Goal: Task Accomplishment & Management: Manage account settings

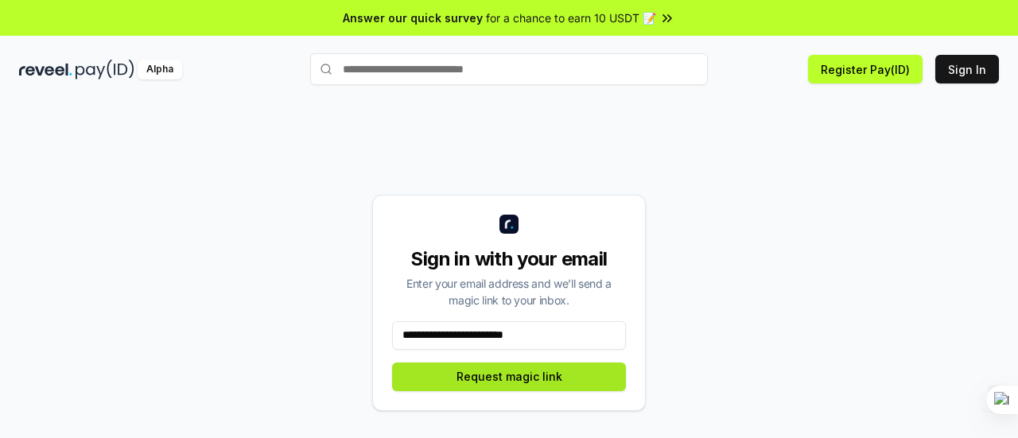
type input "**********"
click at [566, 386] on button "Request magic link" at bounding box center [509, 377] width 234 height 29
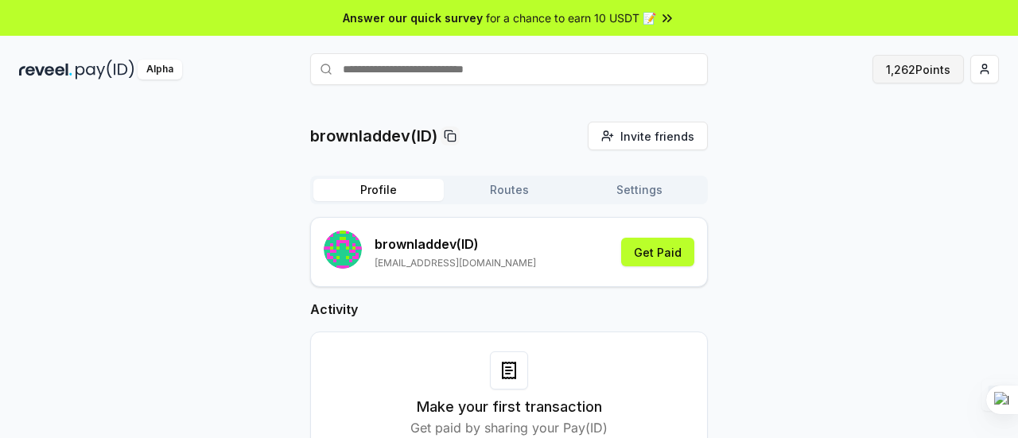
click at [897, 80] on button "1,262 Points" at bounding box center [918, 69] width 91 height 29
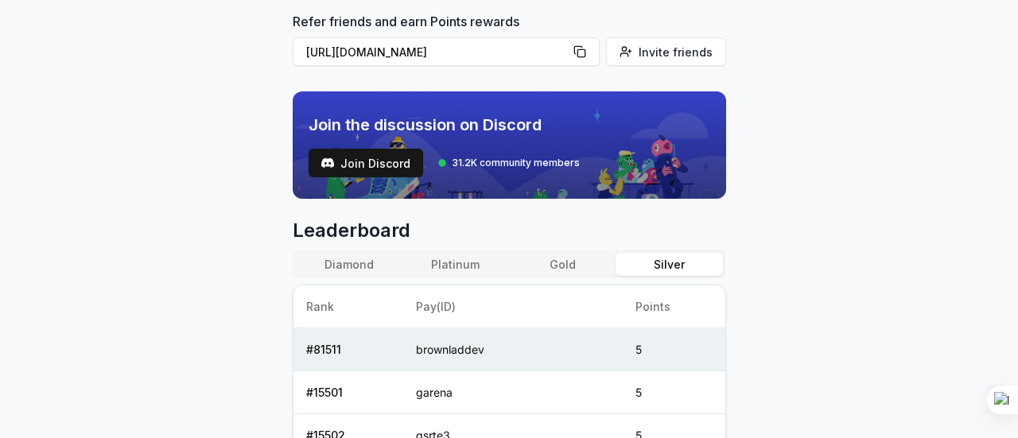
scroll to position [477, 0]
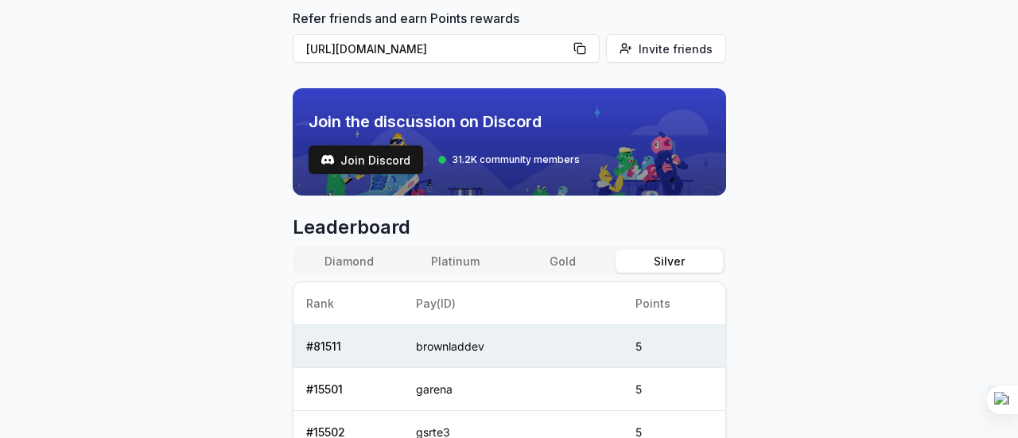
click at [582, 271] on div "Diamond Platinum Gold Silver" at bounding box center [510, 261] width 434 height 29
click at [582, 264] on button "Gold" at bounding box center [562, 261] width 107 height 23
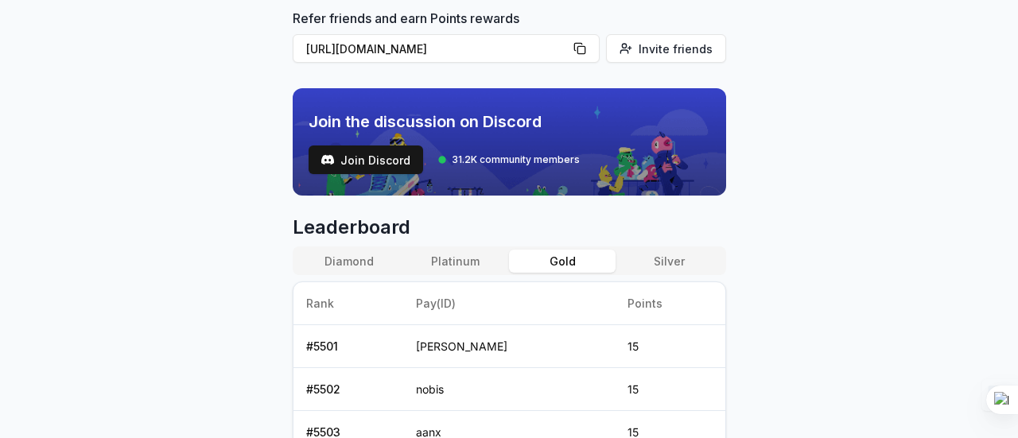
click at [511, 258] on button "Gold" at bounding box center [562, 261] width 107 height 23
click at [450, 261] on button "Platinum" at bounding box center [456, 261] width 107 height 23
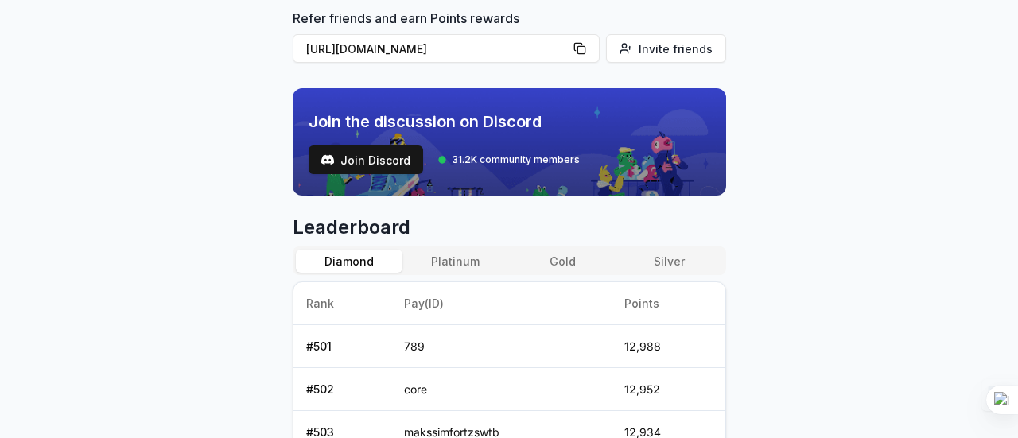
click at [347, 259] on button "Diamond" at bounding box center [349, 261] width 107 height 23
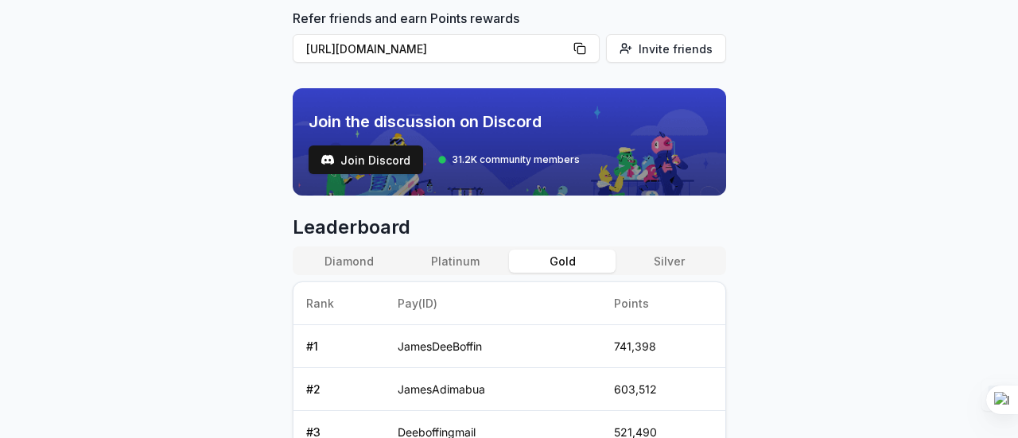
click at [561, 258] on button "Gold" at bounding box center [562, 261] width 107 height 23
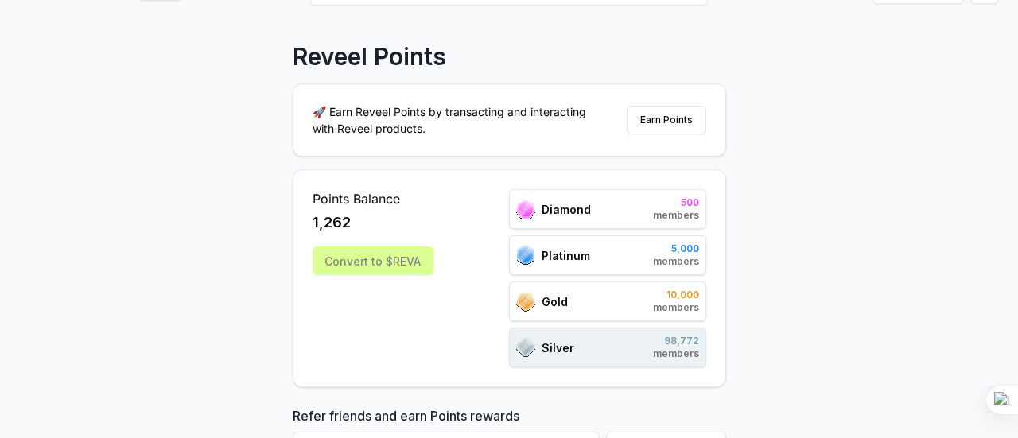
scroll to position [0, 0]
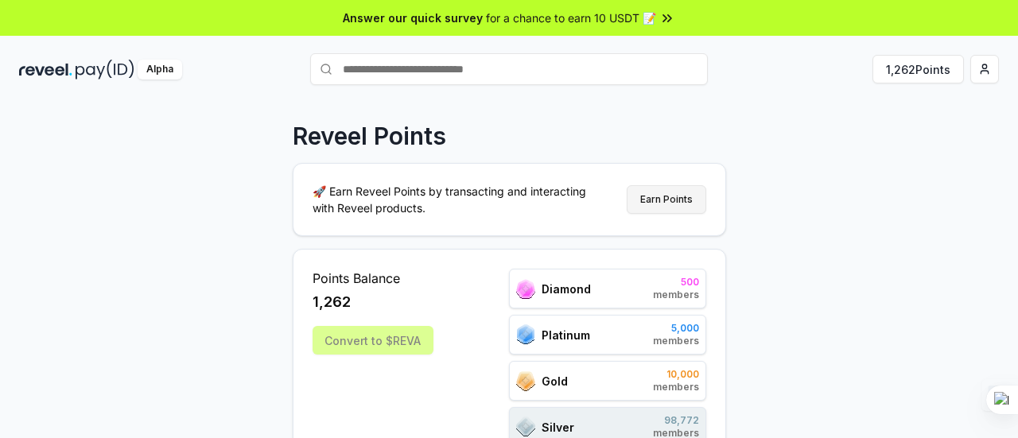
click at [673, 206] on button "Earn Points" at bounding box center [667, 199] width 80 height 29
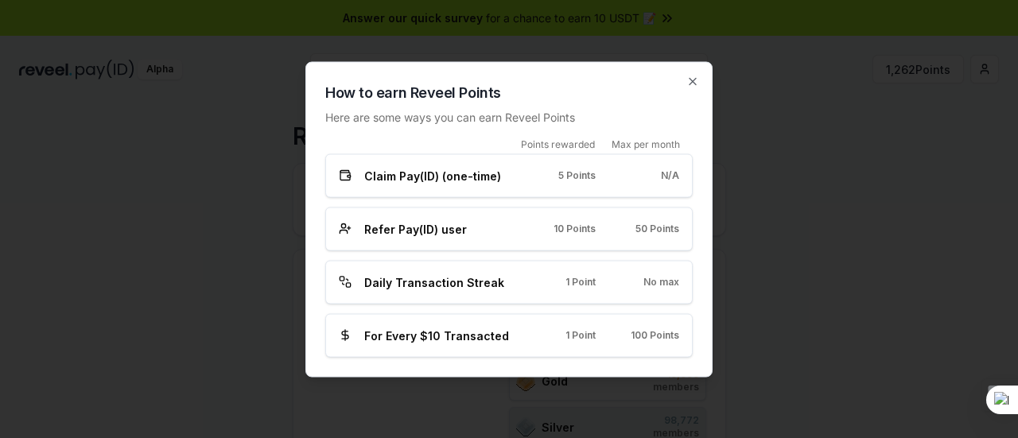
click at [589, 288] on div "Daily Transaction Streak 1 Point No max" at bounding box center [509, 282] width 341 height 17
click at [689, 84] on icon "button" at bounding box center [693, 81] width 13 height 13
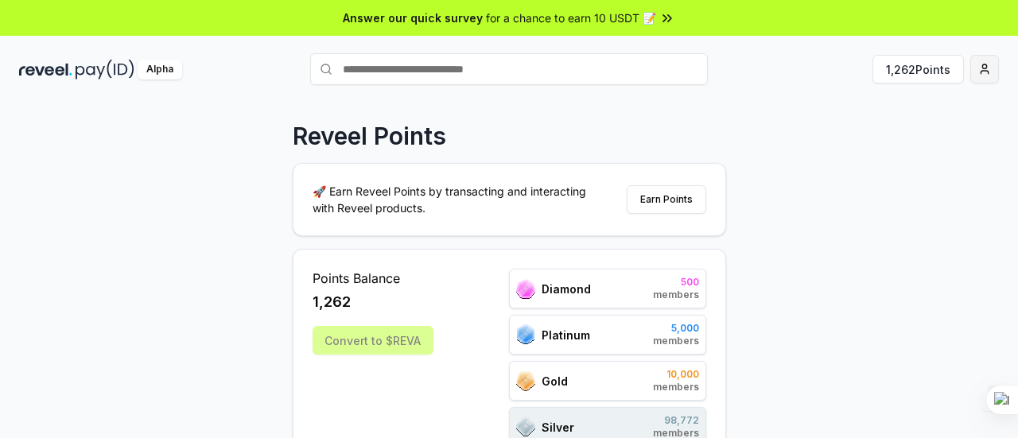
click at [990, 79] on html "Answer our quick survey for a chance to earn 10 USDT 📝 Alpha 1,262 Points Revee…" at bounding box center [509, 219] width 1018 height 438
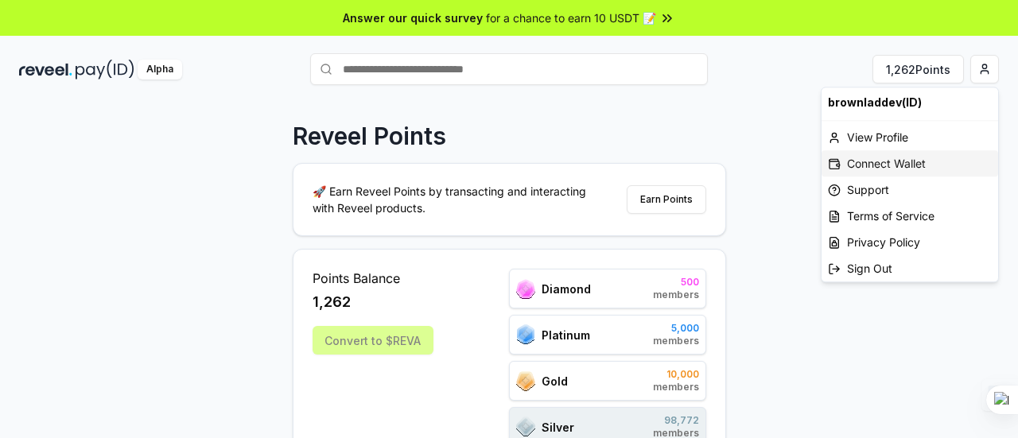
click at [888, 171] on div "Connect Wallet" at bounding box center [910, 163] width 177 height 26
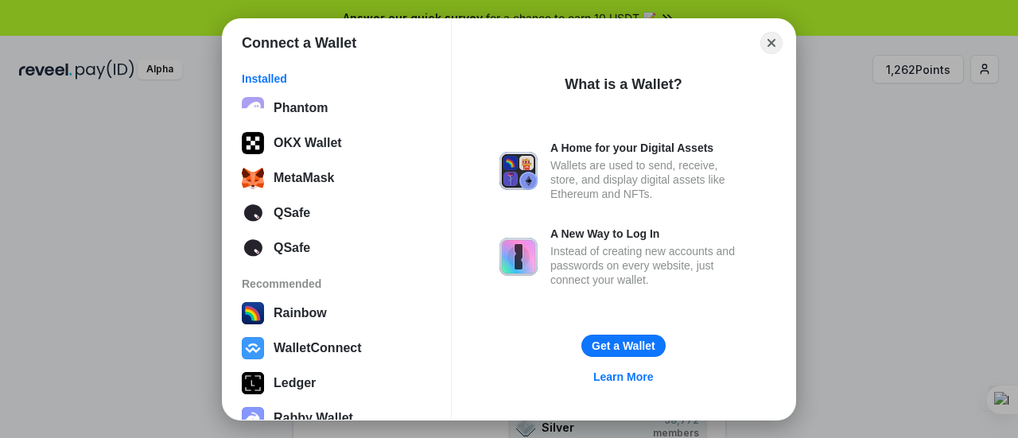
click at [878, 154] on div "Connect a Wallet Installed Phantom OKX Wallet MetaMask QSafe QSafe Recommended …" at bounding box center [509, 219] width 1337 height 757
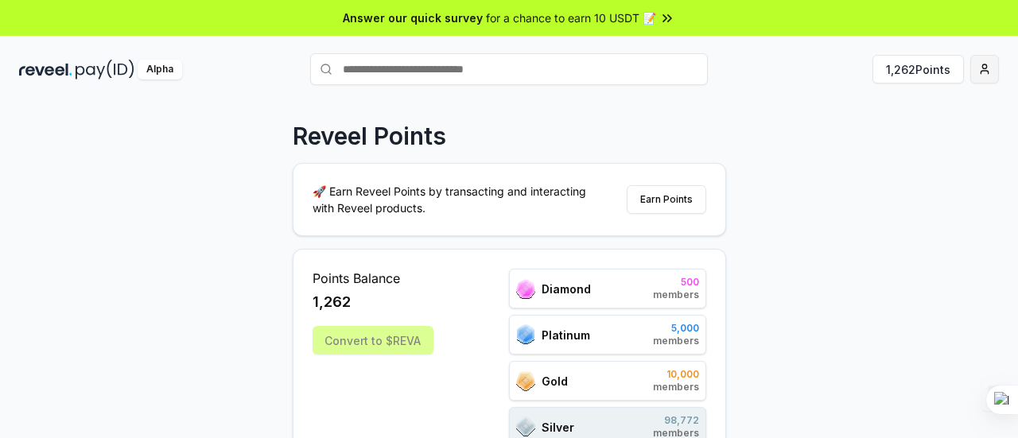
click at [983, 71] on html "Answer our quick survey for a chance to earn 10 USDT 📝 Alpha 1,262 Points Revee…" at bounding box center [509, 219] width 1018 height 438
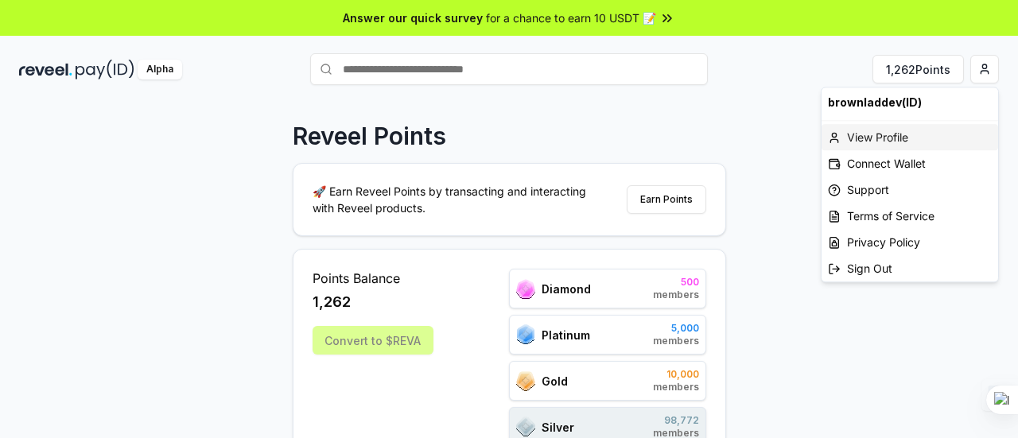
click at [915, 146] on div "View Profile" at bounding box center [910, 137] width 177 height 26
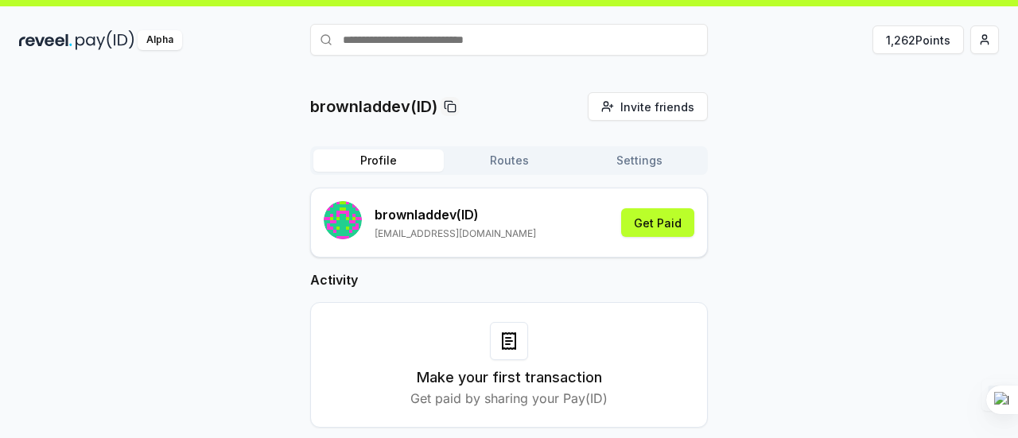
scroll to position [45, 0]
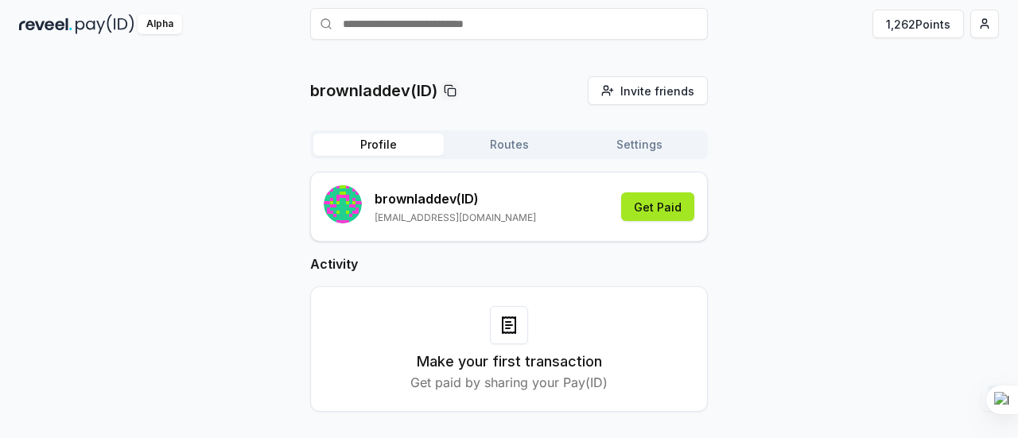
click at [675, 217] on button "Get Paid" at bounding box center [657, 207] width 73 height 29
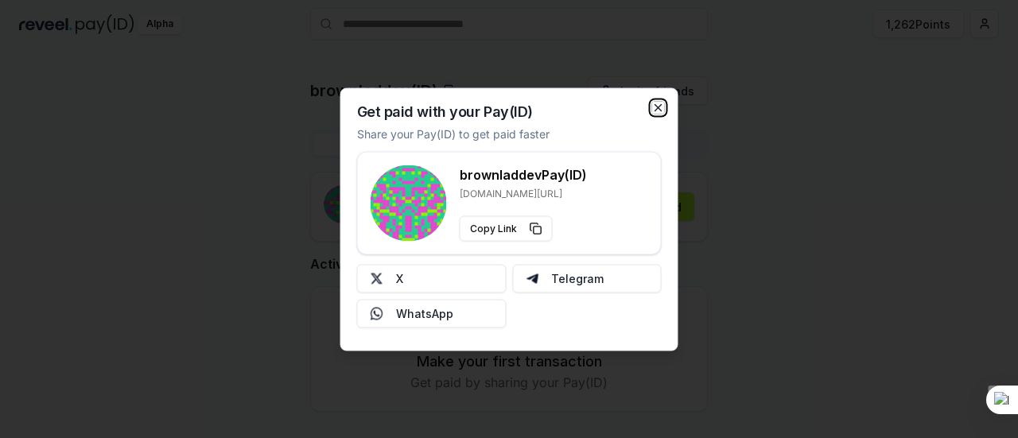
click at [656, 103] on icon "button" at bounding box center [658, 107] width 13 height 13
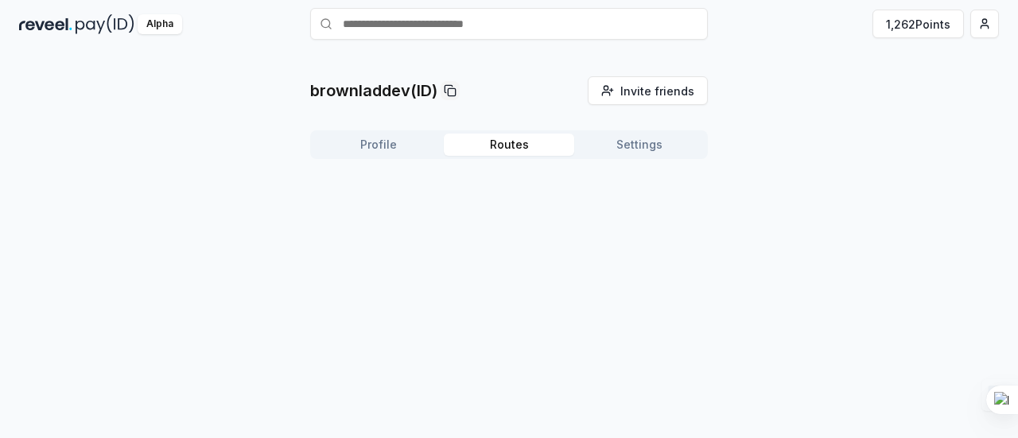
click at [535, 154] on button "Routes" at bounding box center [509, 145] width 130 height 22
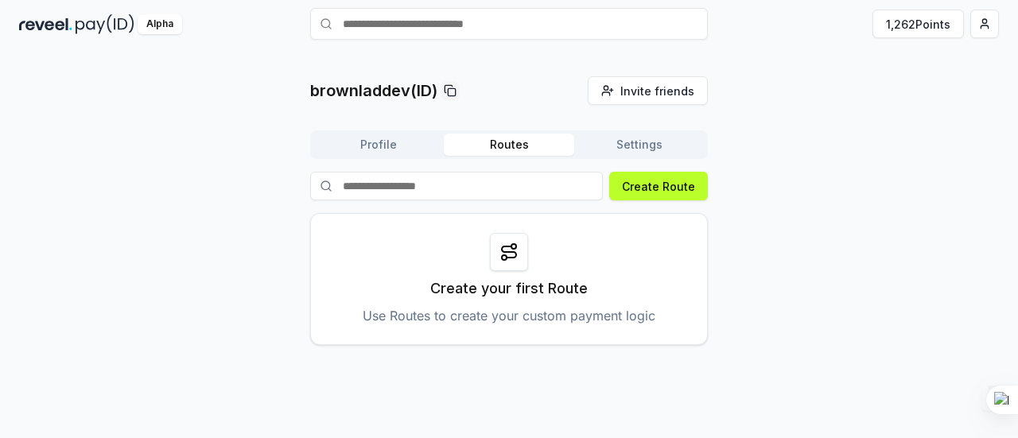
click at [618, 154] on button "Settings" at bounding box center [639, 145] width 130 height 22
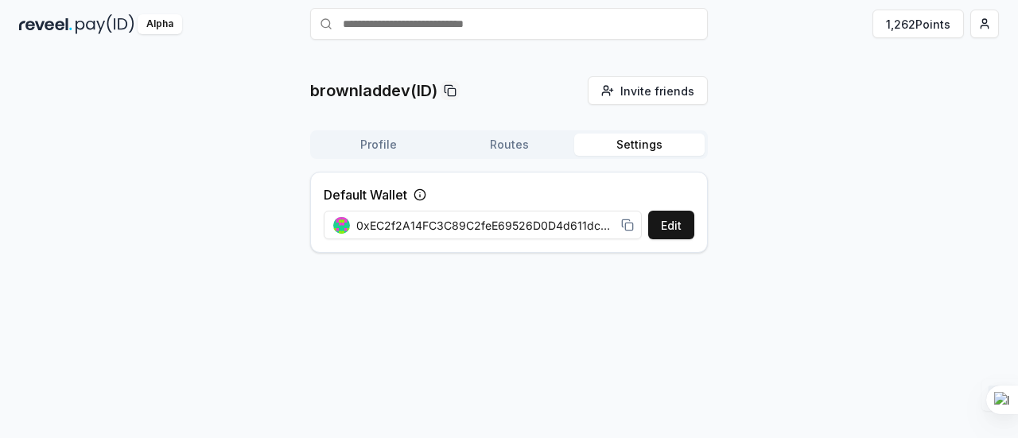
click at [392, 137] on button "Profile" at bounding box center [378, 145] width 130 height 22
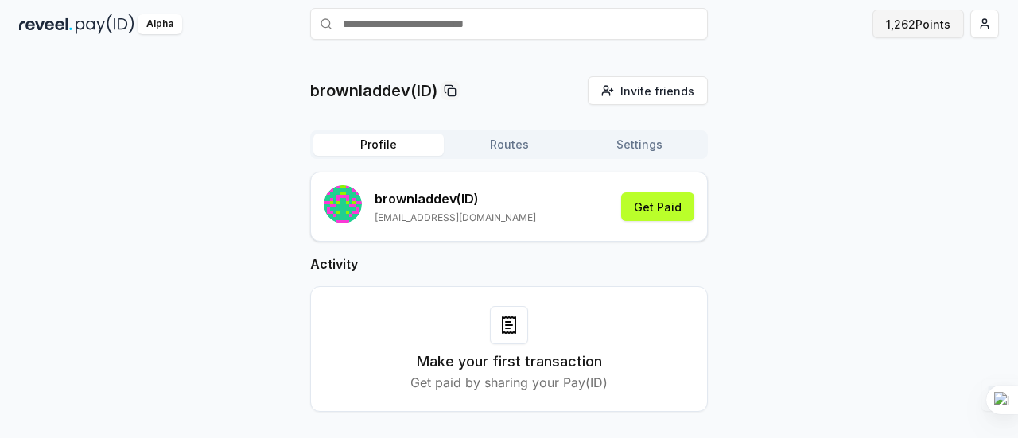
click at [941, 21] on button "1,262 Points" at bounding box center [918, 24] width 91 height 29
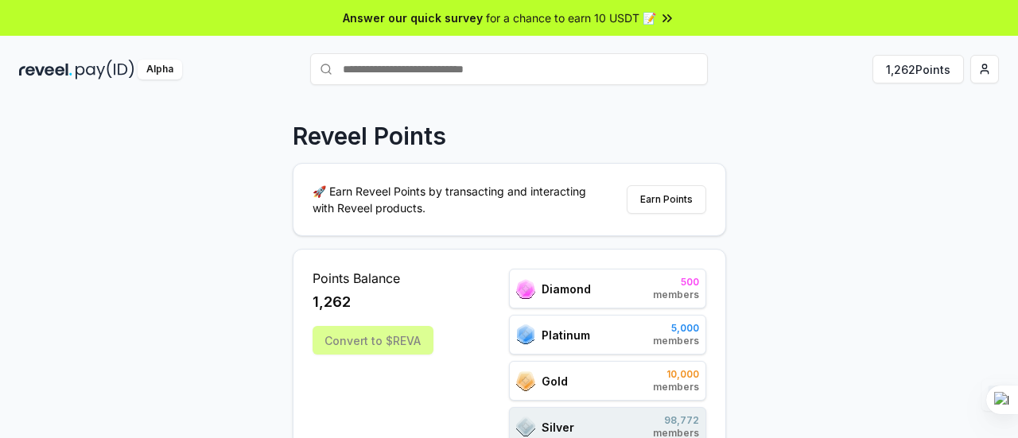
scroll to position [159, 0]
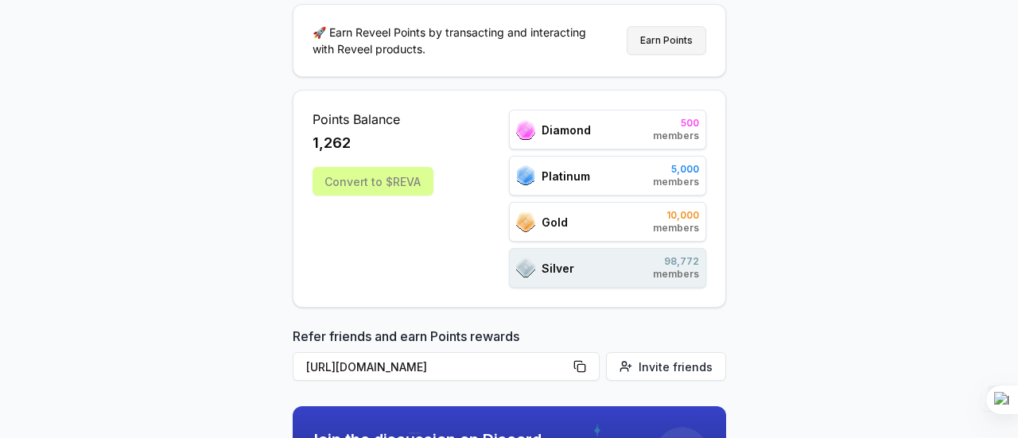
click at [677, 52] on button "Earn Points" at bounding box center [667, 40] width 80 height 29
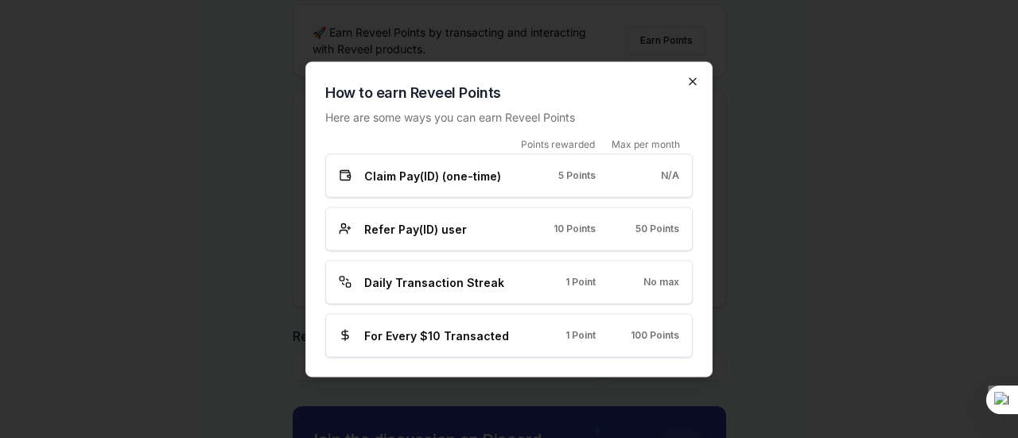
click at [693, 82] on icon "button" at bounding box center [693, 81] width 6 height 6
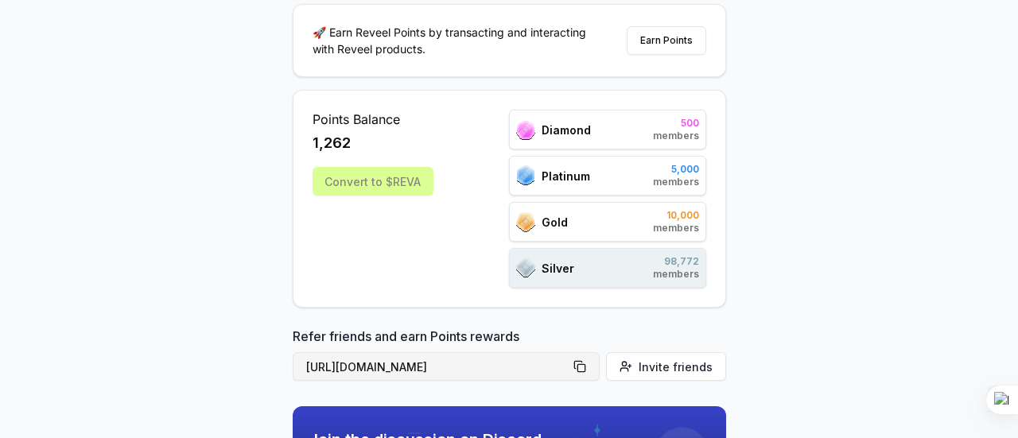
click at [589, 367] on button "[URL][DOMAIN_NAME]" at bounding box center [446, 366] width 307 height 29
click at [586, 367] on button "[URL][DOMAIN_NAME]" at bounding box center [446, 366] width 307 height 29
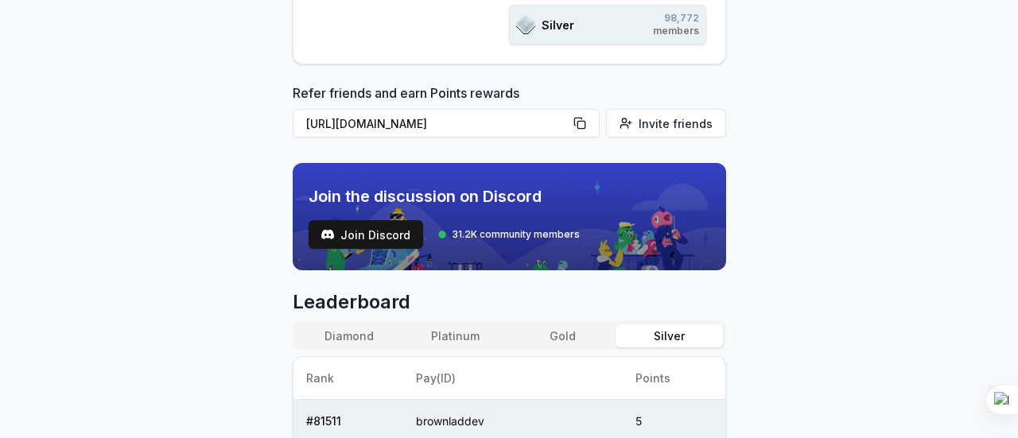
scroll to position [557, 0]
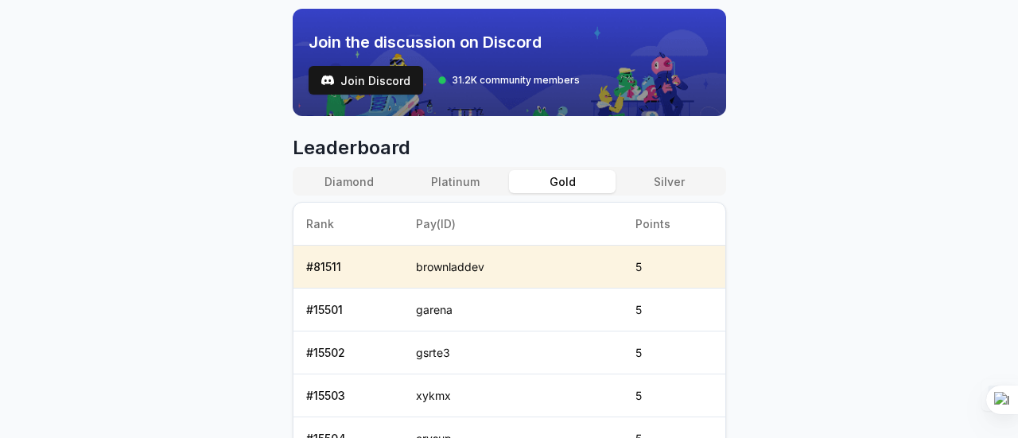
click at [562, 176] on button "Gold" at bounding box center [562, 181] width 107 height 23
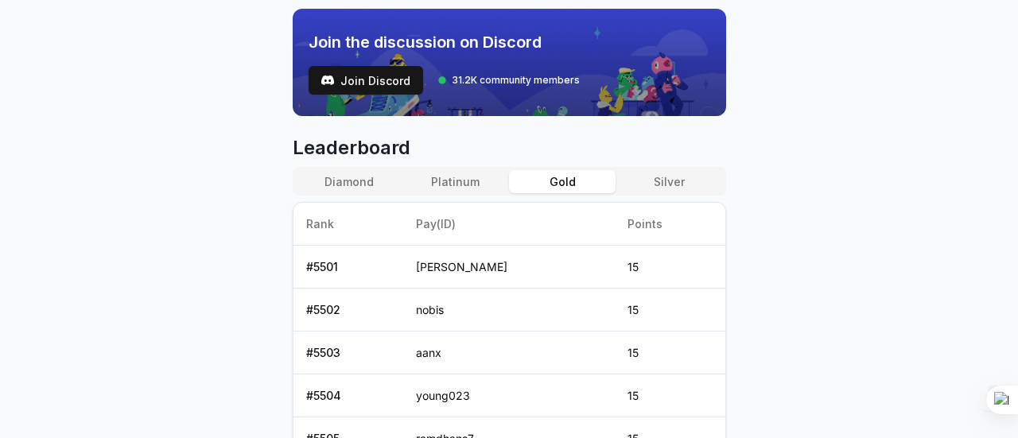
click at [676, 185] on button "Silver" at bounding box center [669, 181] width 107 height 23
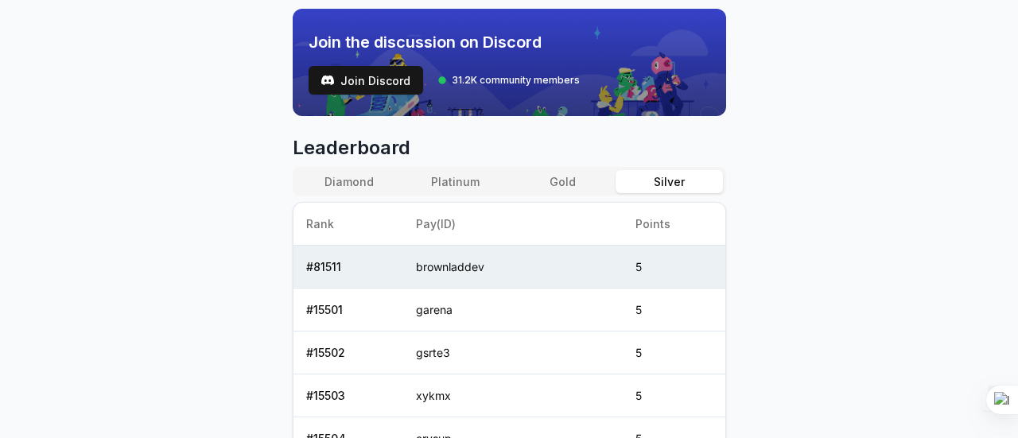
click at [582, 187] on button "Gold" at bounding box center [562, 181] width 107 height 23
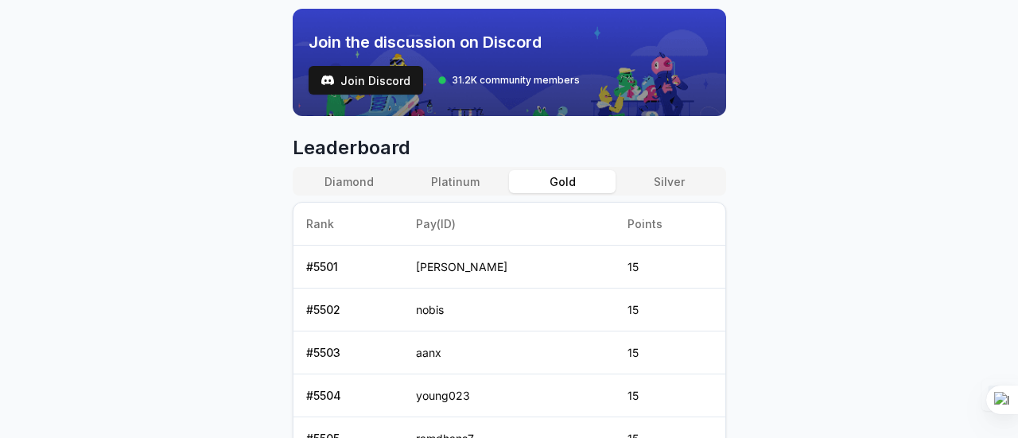
scroll to position [80, 0]
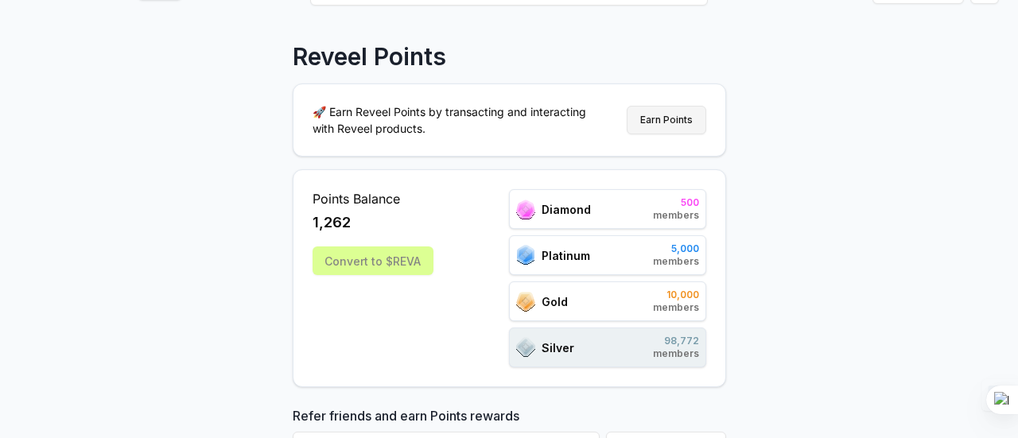
click at [679, 123] on button "Earn Points" at bounding box center [667, 120] width 80 height 29
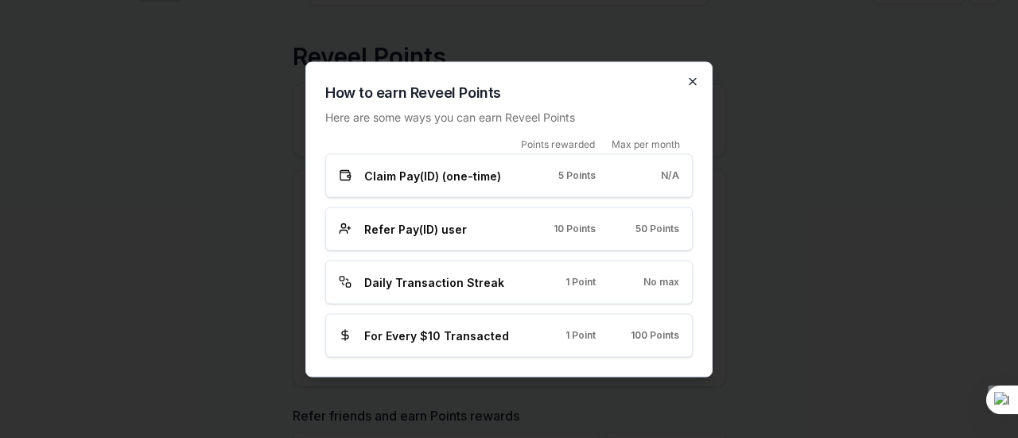
click at [694, 85] on icon "button" at bounding box center [693, 81] width 13 height 13
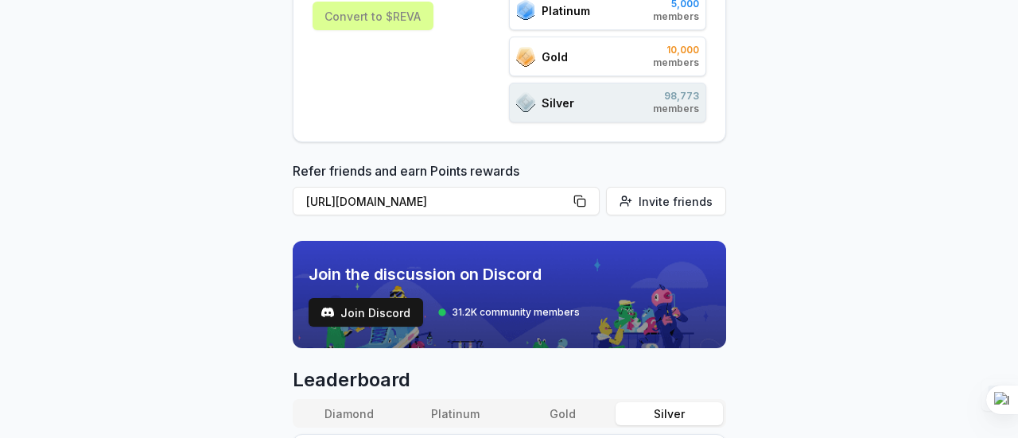
scroll to position [322, 0]
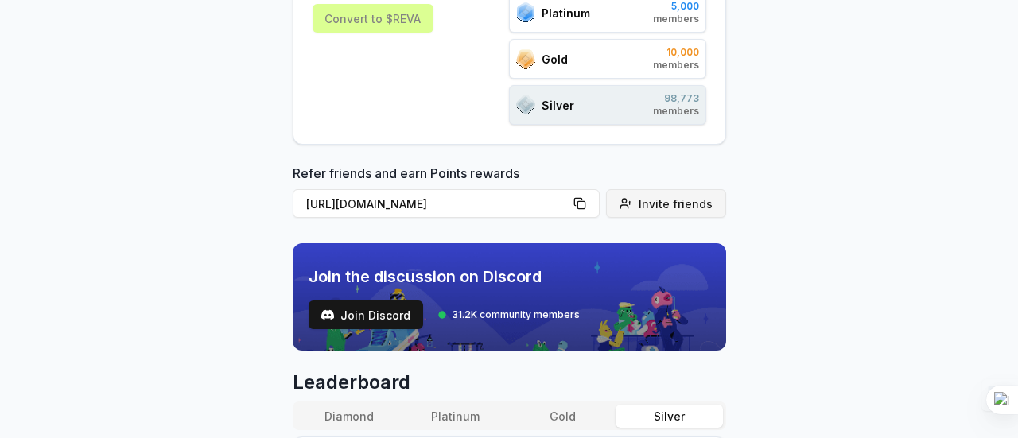
click at [648, 200] on span "Invite friends" at bounding box center [676, 204] width 74 height 17
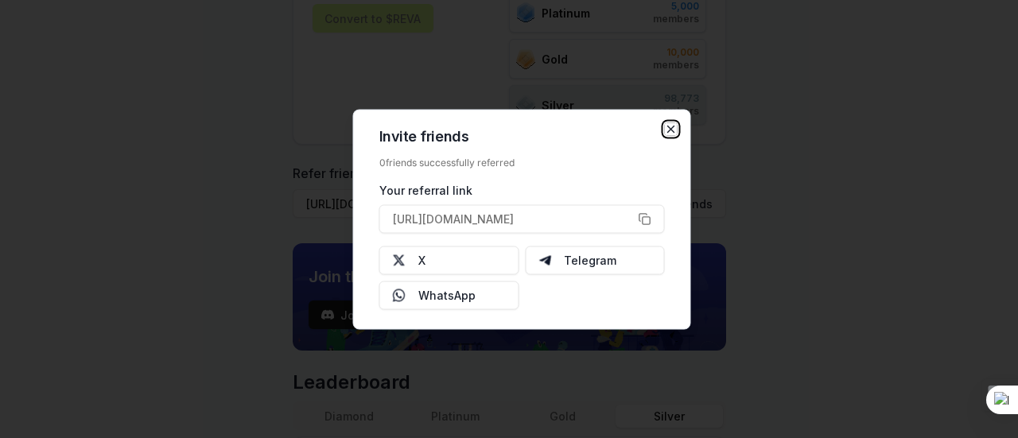
click at [670, 131] on icon "button" at bounding box center [671, 129] width 13 height 13
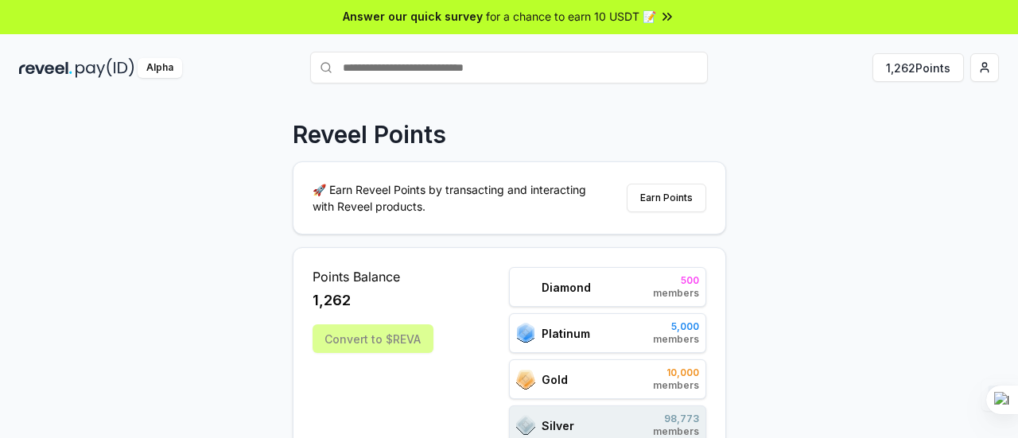
scroll to position [0, 0]
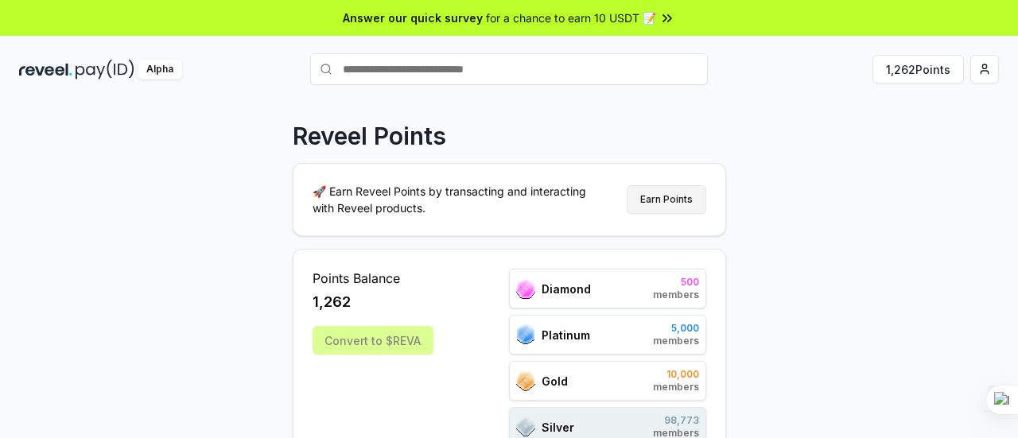
click at [664, 195] on button "Earn Points" at bounding box center [667, 199] width 80 height 29
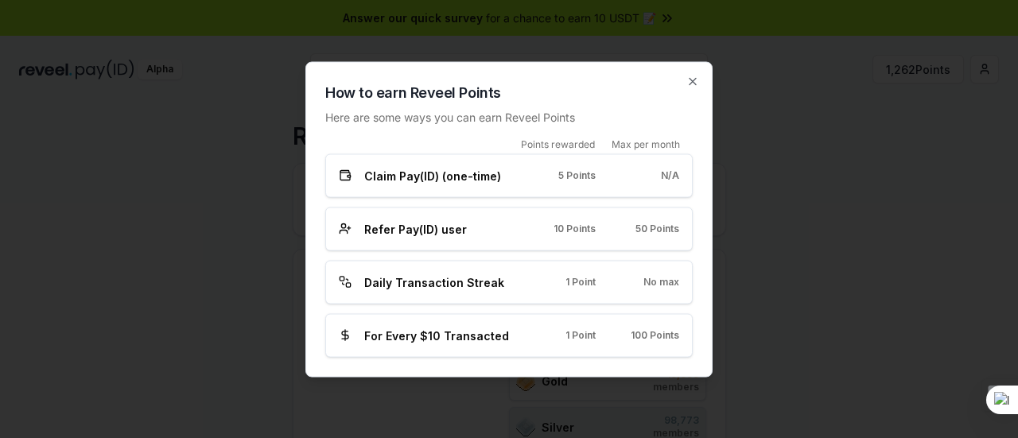
click at [701, 88] on div "How to earn Reveel Points Here are some ways you can earn Reveel Points Points …" at bounding box center [509, 219] width 407 height 316
click at [689, 87] on icon "button" at bounding box center [693, 81] width 13 height 13
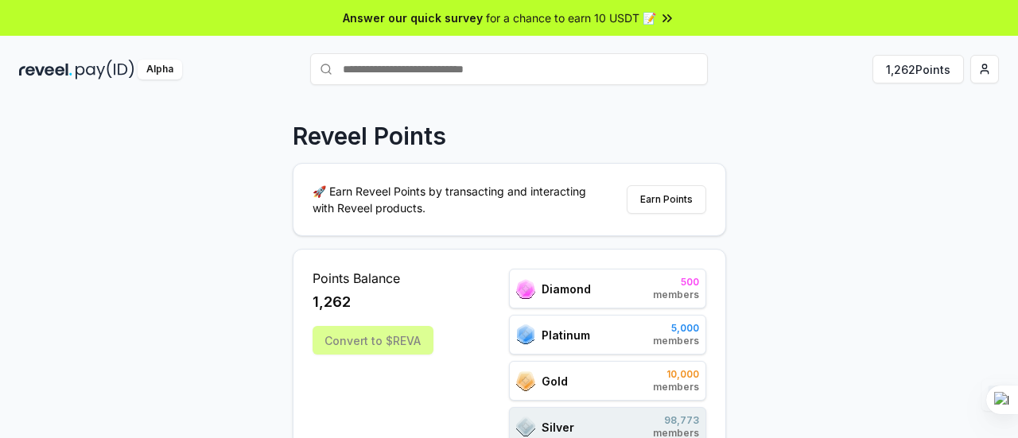
scroll to position [173, 0]
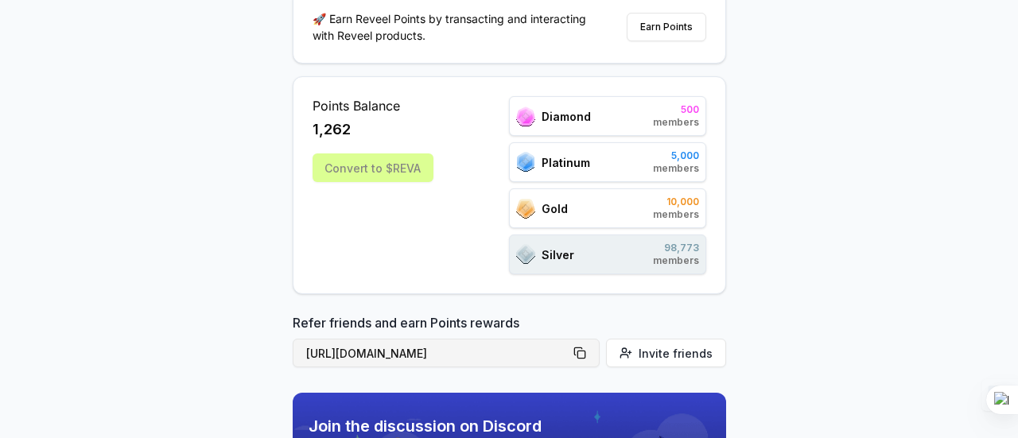
click at [597, 351] on button "[URL][DOMAIN_NAME]" at bounding box center [446, 353] width 307 height 29
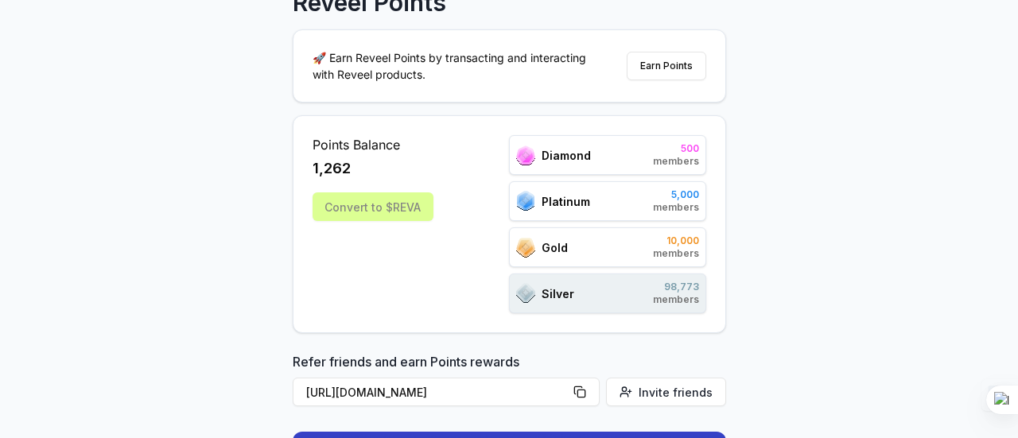
scroll to position [0, 0]
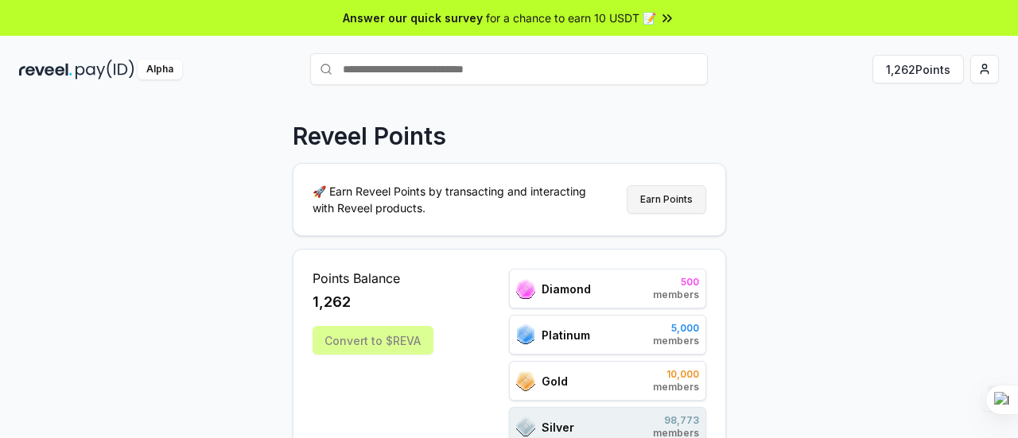
click at [665, 212] on button "Earn Points" at bounding box center [667, 199] width 80 height 29
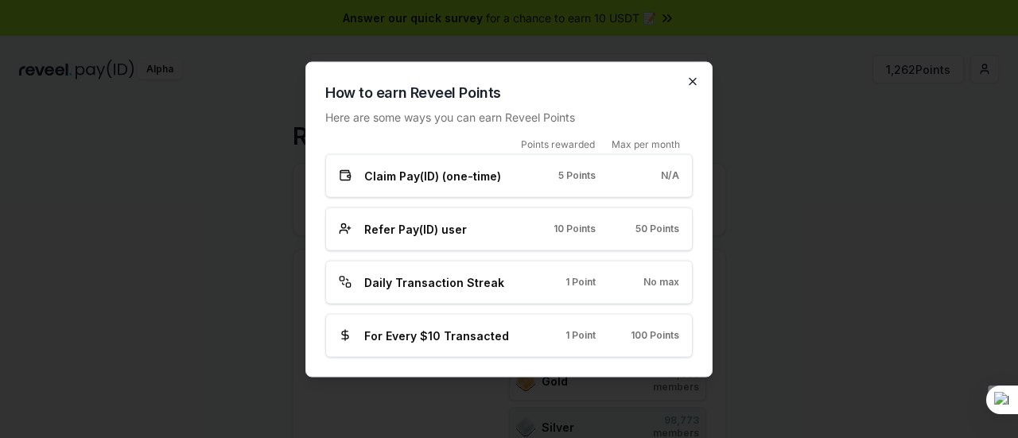
click at [697, 76] on icon "button" at bounding box center [693, 81] width 13 height 13
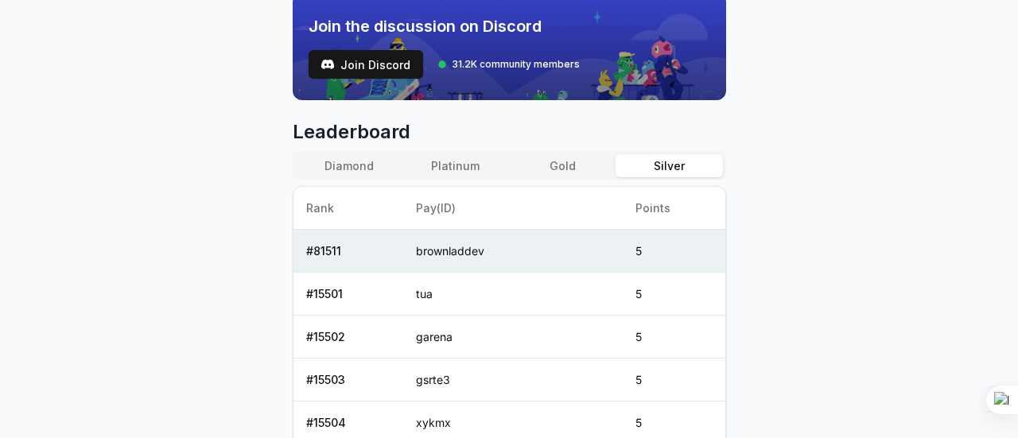
scroll to position [574, 0]
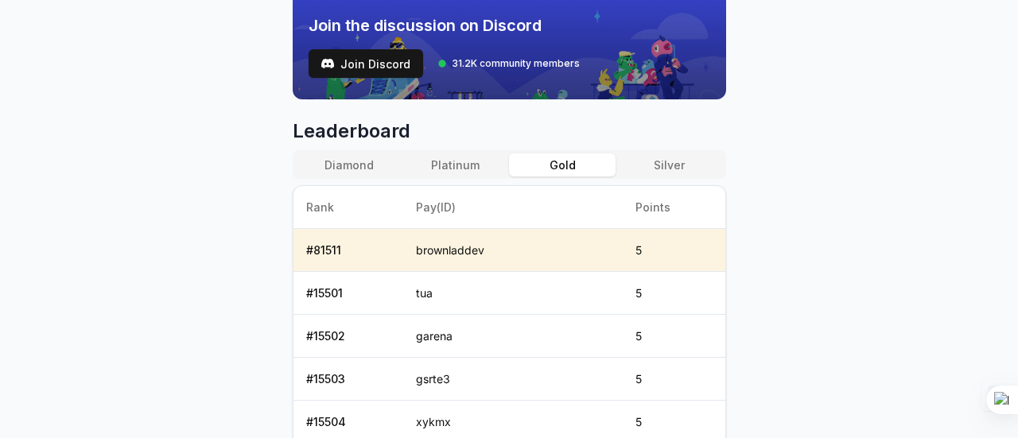
click at [587, 155] on button "Gold" at bounding box center [562, 165] width 107 height 23
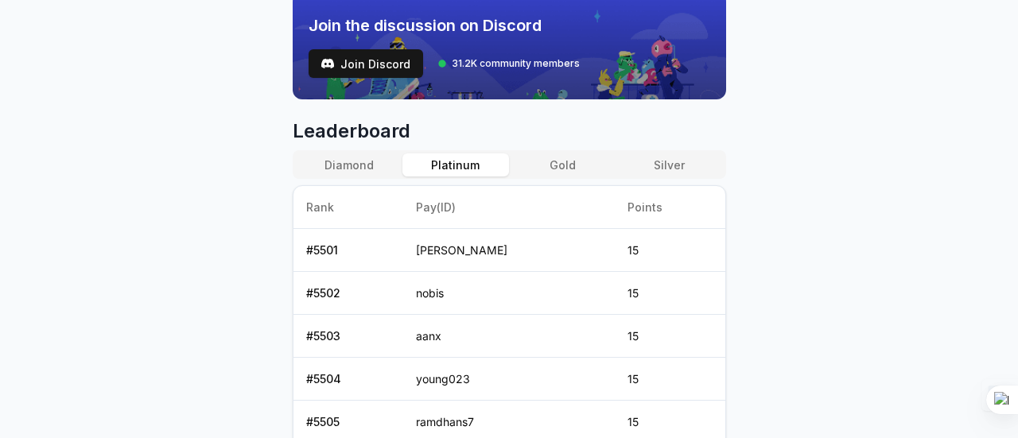
click at [492, 164] on button "Platinum" at bounding box center [456, 165] width 107 height 23
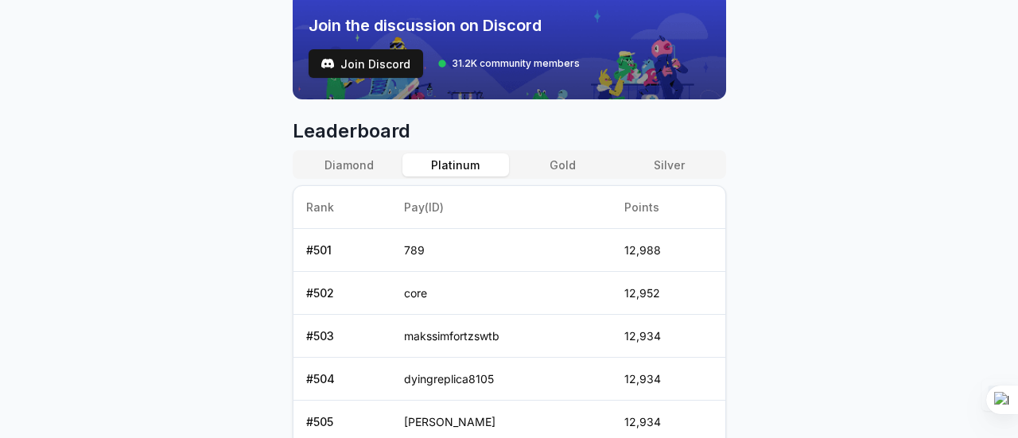
click at [563, 154] on button "Gold" at bounding box center [562, 165] width 107 height 23
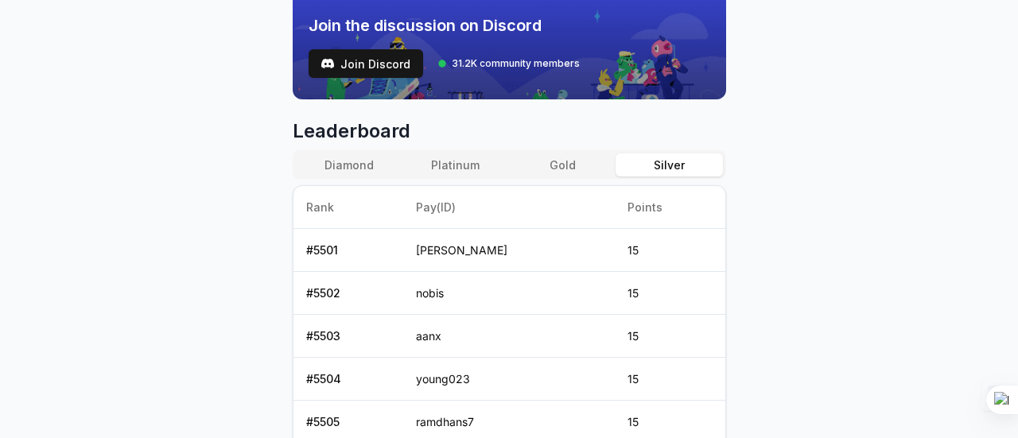
click at [662, 154] on button "Silver" at bounding box center [669, 165] width 107 height 23
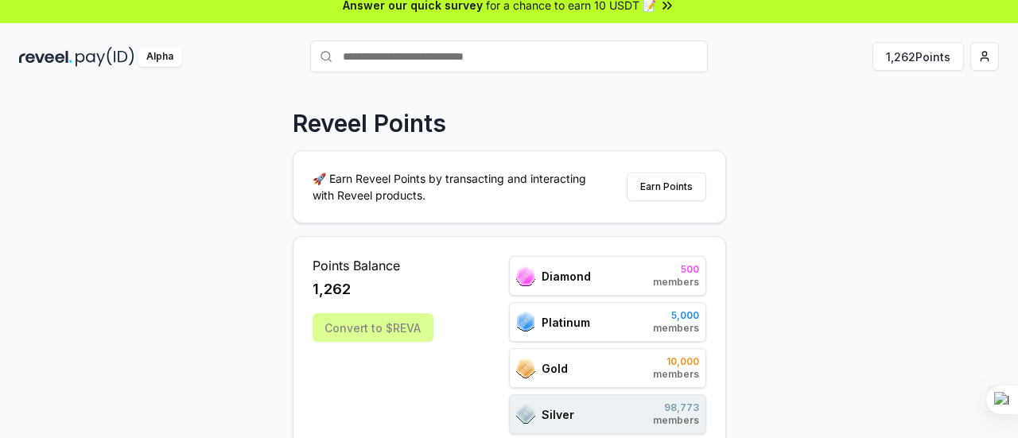
scroll to position [0, 0]
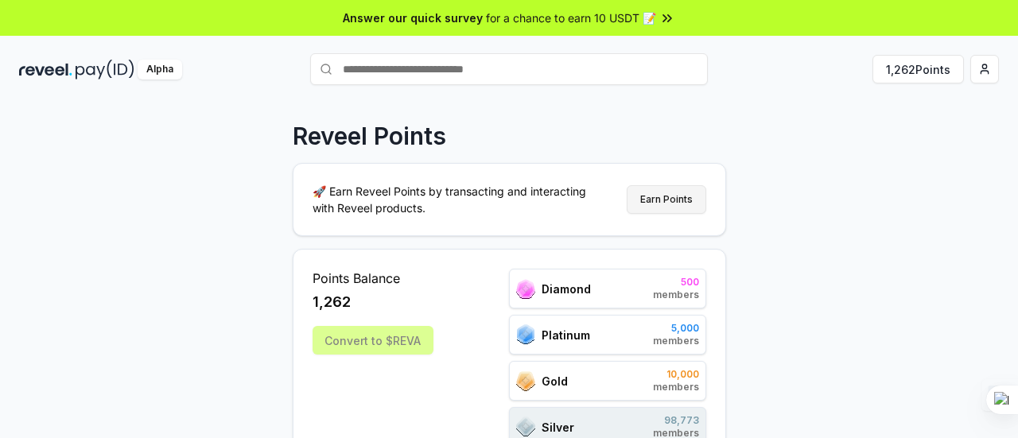
click at [676, 185] on button "Earn Points" at bounding box center [667, 199] width 80 height 29
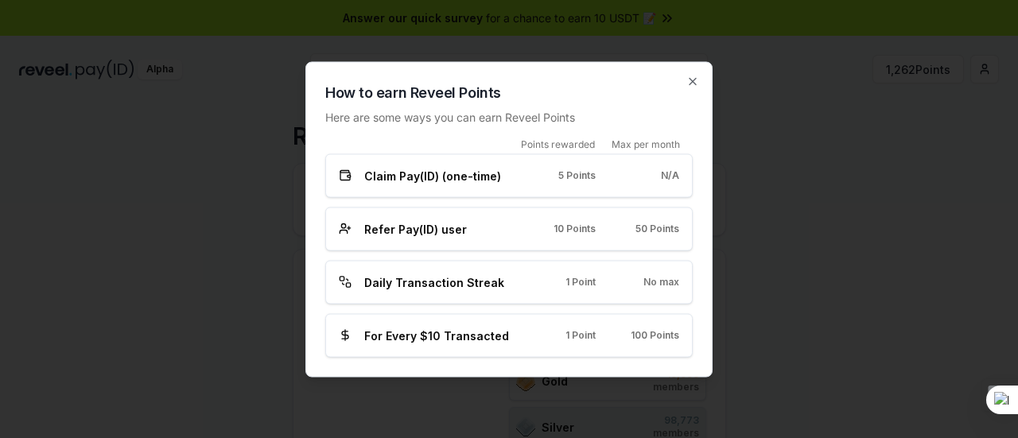
click at [575, 184] on div "Claim Pay(ID) (one-time) 5 Points N/A" at bounding box center [509, 175] width 341 height 17
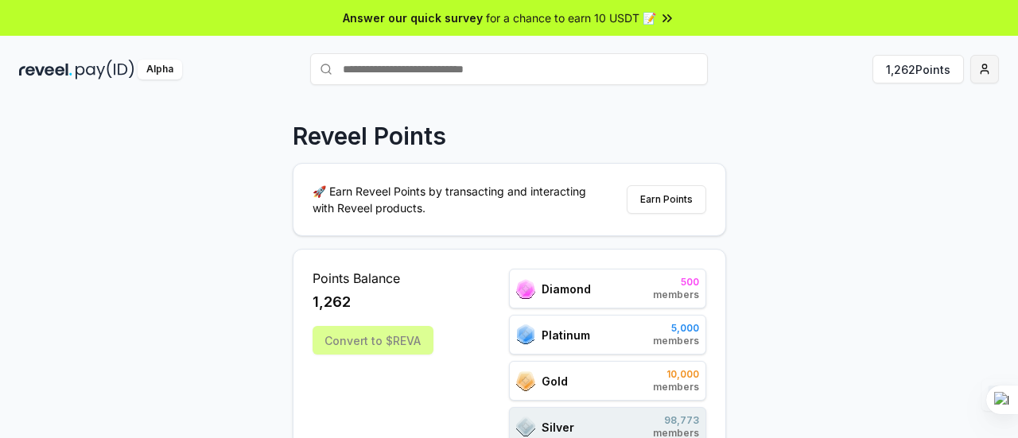
click at [991, 71] on html "Answer our quick survey for a chance to earn 10 USDT 📝 Alpha 1,262 Points Revee…" at bounding box center [509, 219] width 1018 height 438
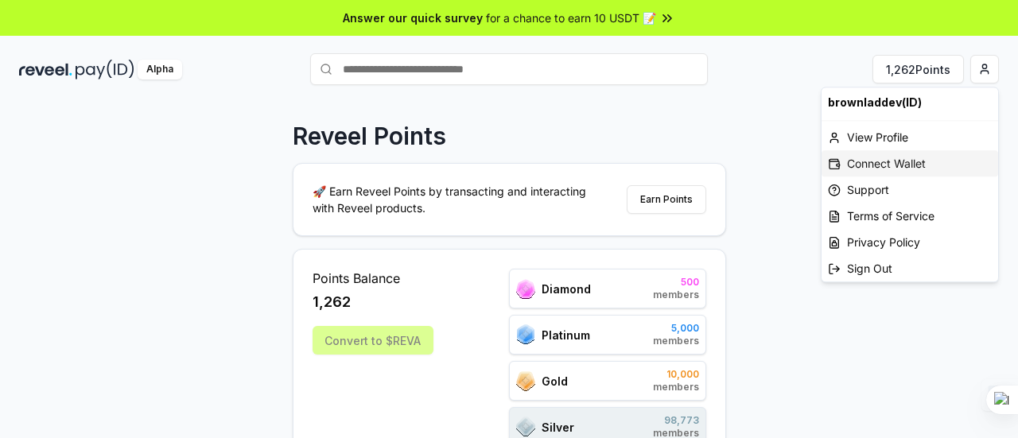
click at [918, 157] on div "Connect Wallet" at bounding box center [910, 163] width 177 height 26
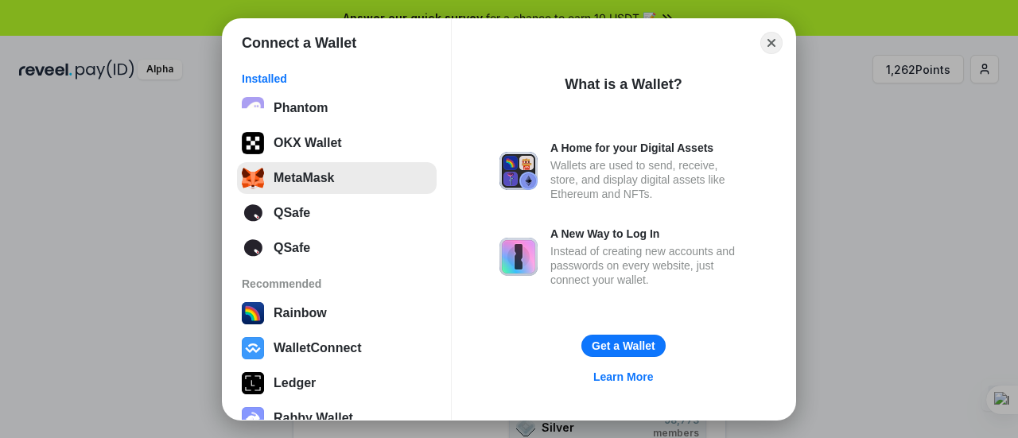
click at [339, 176] on button "MetaMask" at bounding box center [337, 178] width 200 height 32
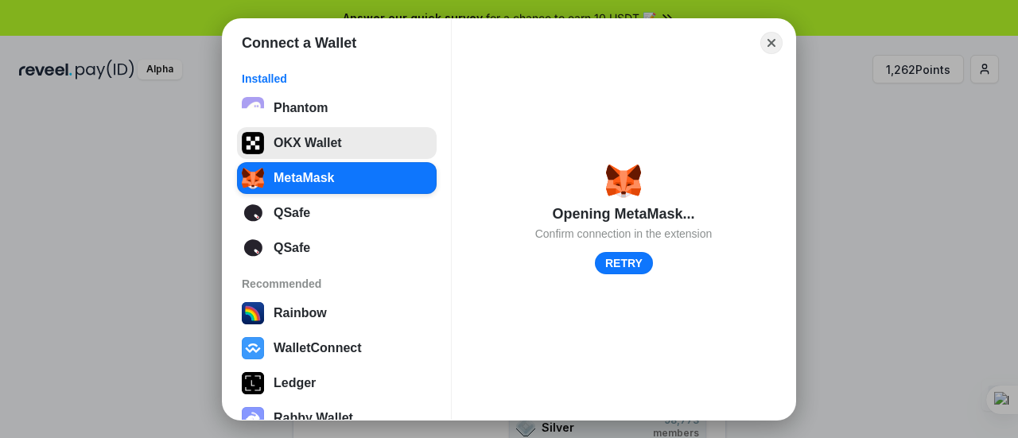
click at [375, 147] on button "OKX Wallet" at bounding box center [337, 143] width 200 height 32
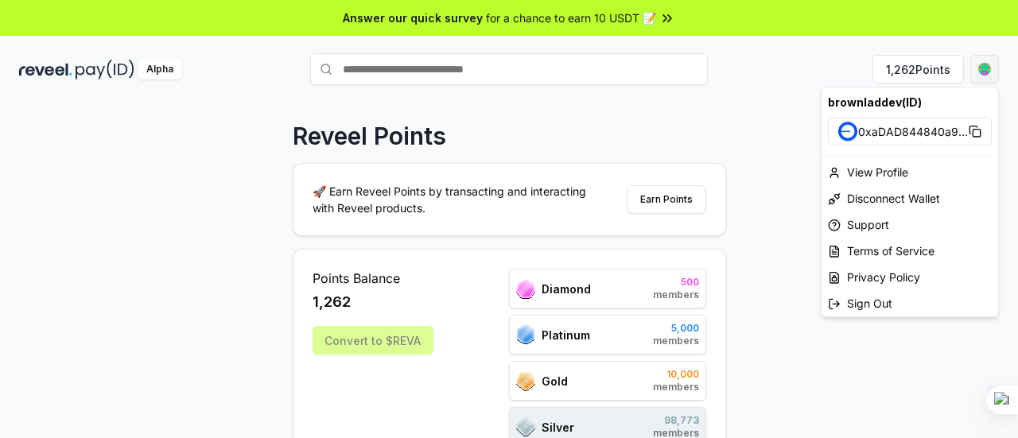
click at [982, 66] on html "Answer our quick survey for a chance to earn 10 USDT 📝 Alpha 1,262 Points Revee…" at bounding box center [509, 219] width 1018 height 438
click at [890, 176] on div "View Profile" at bounding box center [910, 172] width 177 height 26
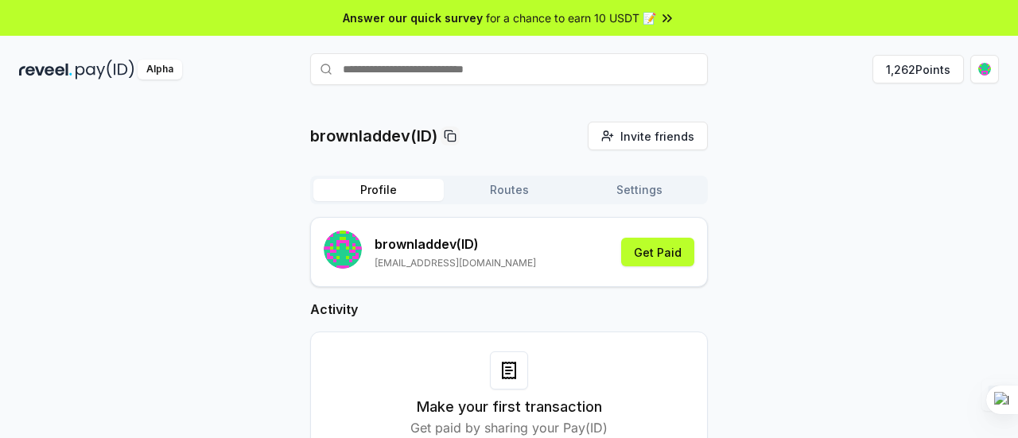
scroll to position [45, 0]
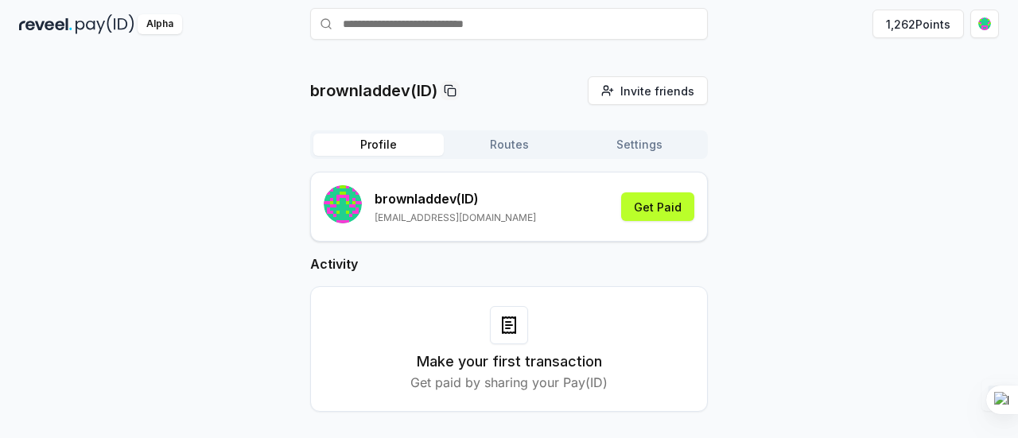
click at [649, 136] on button "Settings" at bounding box center [639, 145] width 130 height 22
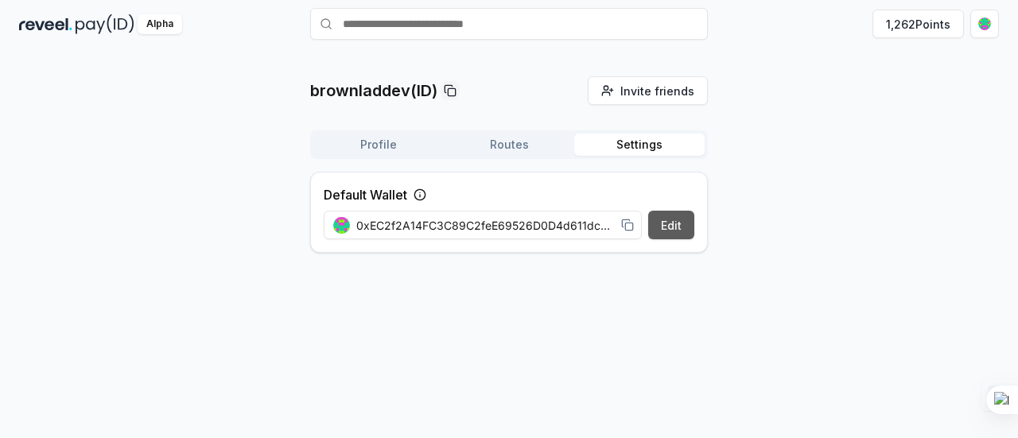
click at [664, 222] on button "Edit" at bounding box center [671, 225] width 46 height 29
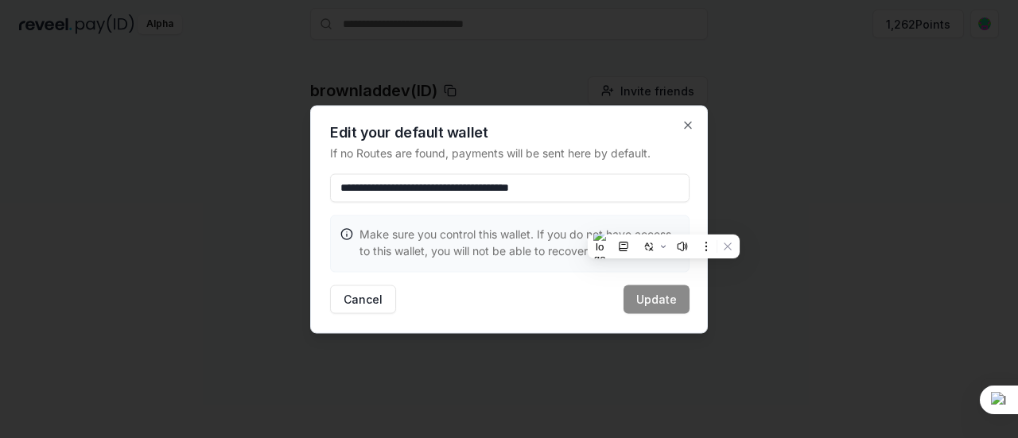
click at [547, 317] on div "**********" at bounding box center [509, 219] width 398 height 228
click at [652, 197] on input "**********" at bounding box center [510, 187] width 360 height 29
click at [699, 128] on div "**********" at bounding box center [509, 219] width 398 height 228
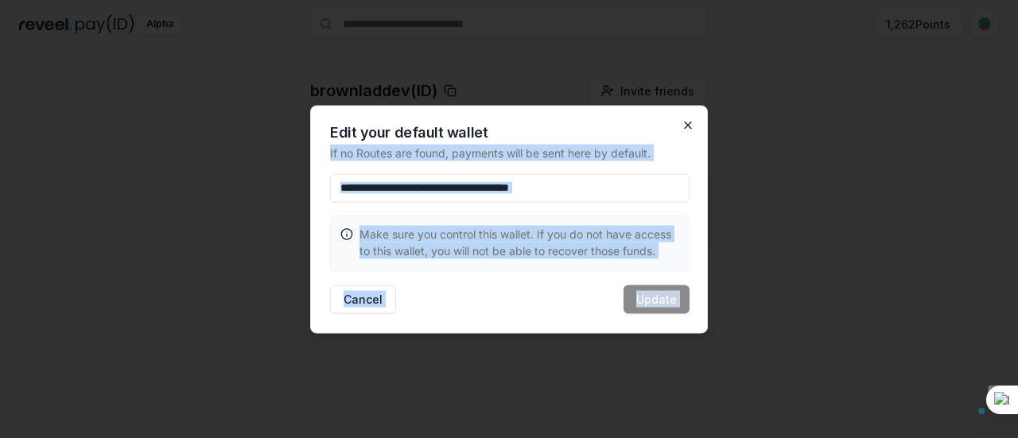
drag, startPoint x: 699, startPoint y: 128, endPoint x: 687, endPoint y: 128, distance: 11.1
click at [687, 128] on div "**********" at bounding box center [509, 219] width 398 height 228
click at [687, 128] on icon "button" at bounding box center [688, 125] width 13 height 13
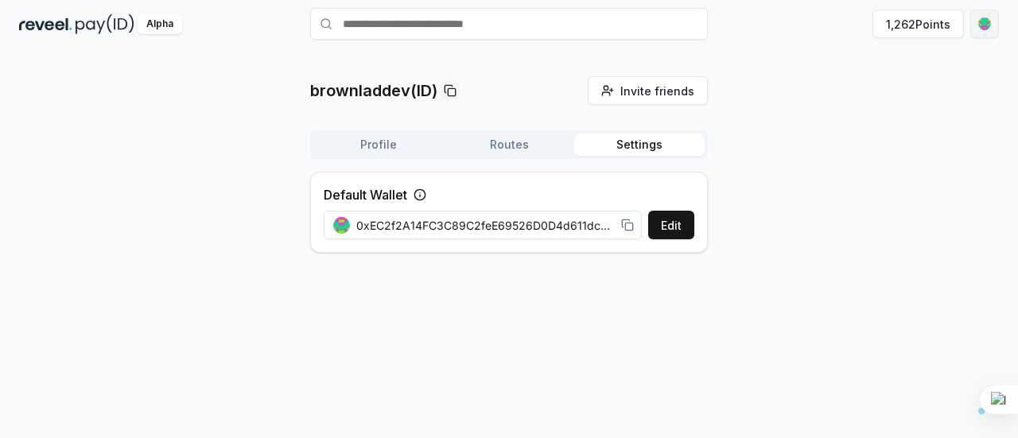
click at [987, 15] on html "Answer our quick survey for a chance to earn 10 USDT 📝 Alpha 1,262 Points brown…" at bounding box center [509, 219] width 1018 height 438
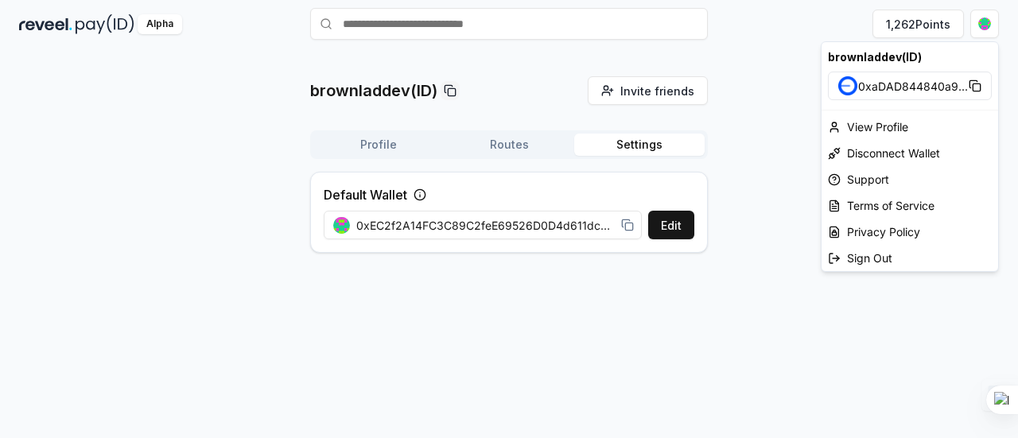
click at [884, 87] on span "0xaDAD844840a9 ..." at bounding box center [913, 86] width 110 height 17
click at [531, 149] on html "Answer our quick survey for a chance to earn 10 USDT 📝 Alpha 1,262 Points brown…" at bounding box center [509, 219] width 1018 height 438
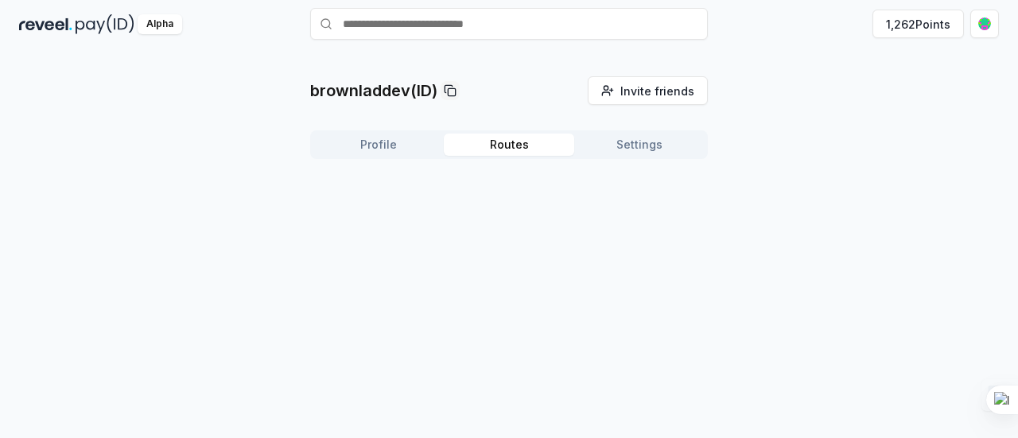
click at [508, 147] on button "Routes" at bounding box center [509, 145] width 130 height 22
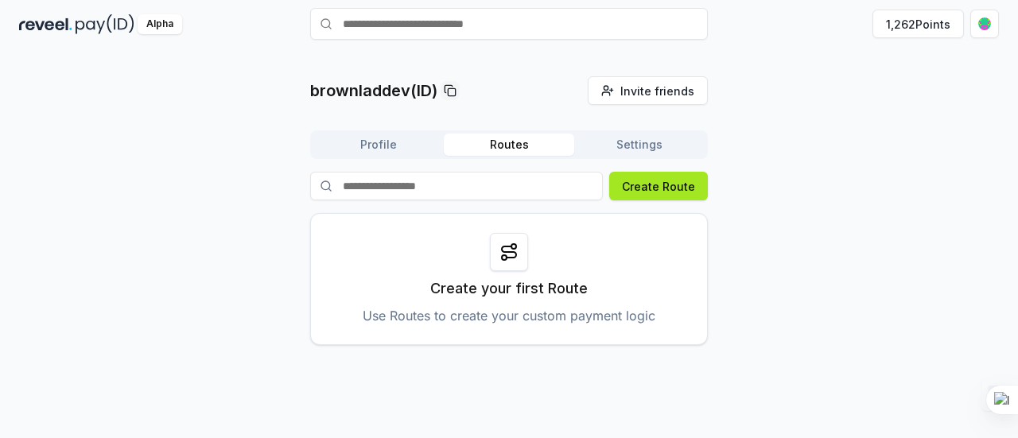
click at [652, 190] on button "Create Route" at bounding box center [658, 186] width 99 height 29
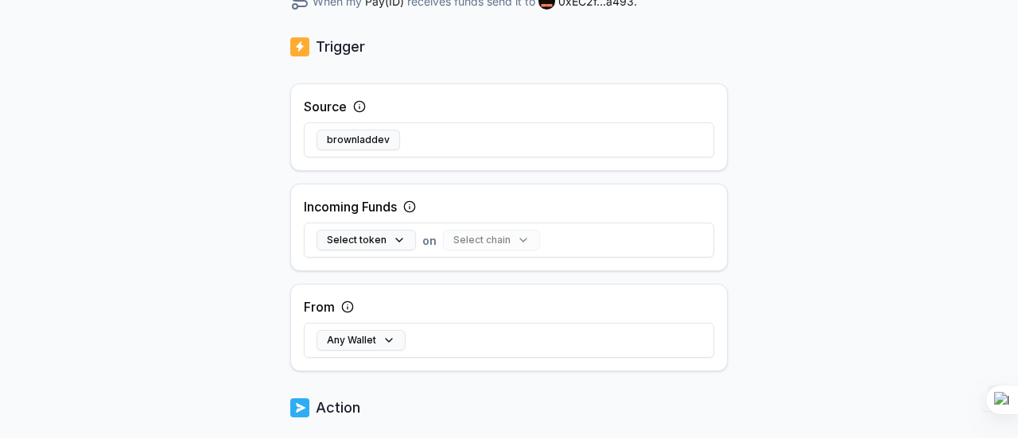
scroll to position [285, 0]
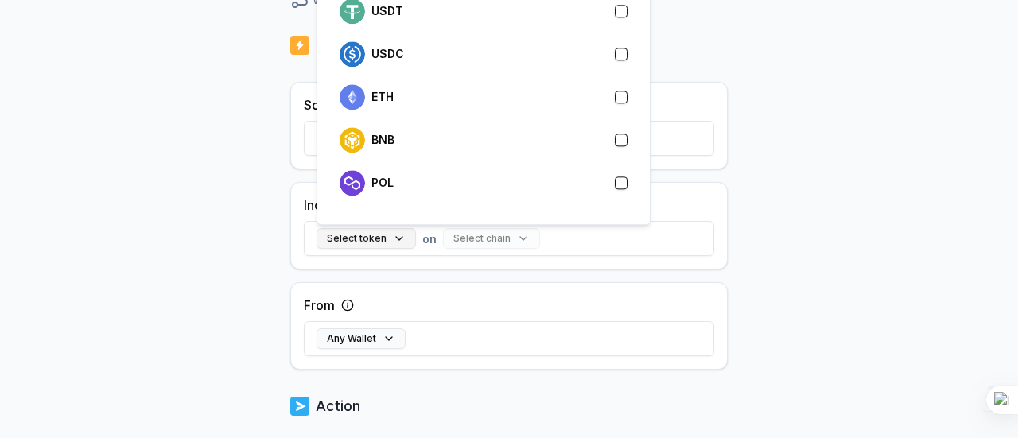
click at [382, 233] on button "Select token" at bounding box center [366, 238] width 99 height 21
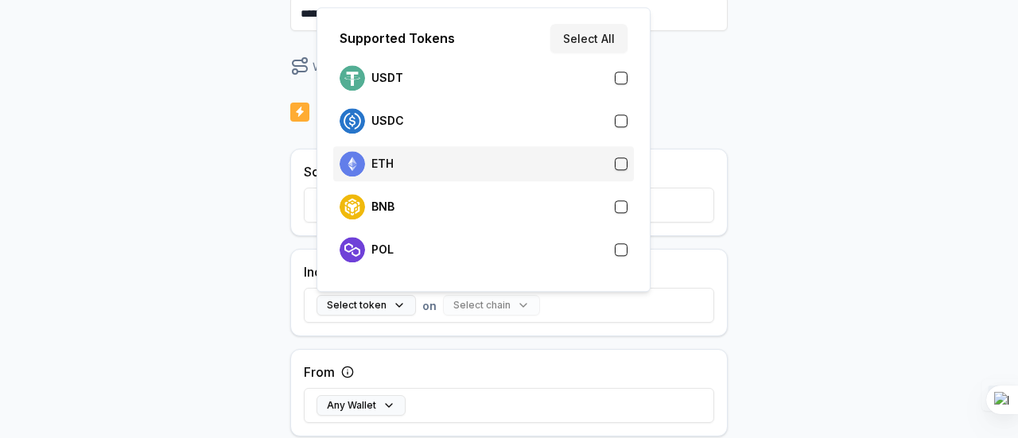
click at [433, 154] on div "ETH" at bounding box center [484, 163] width 288 height 25
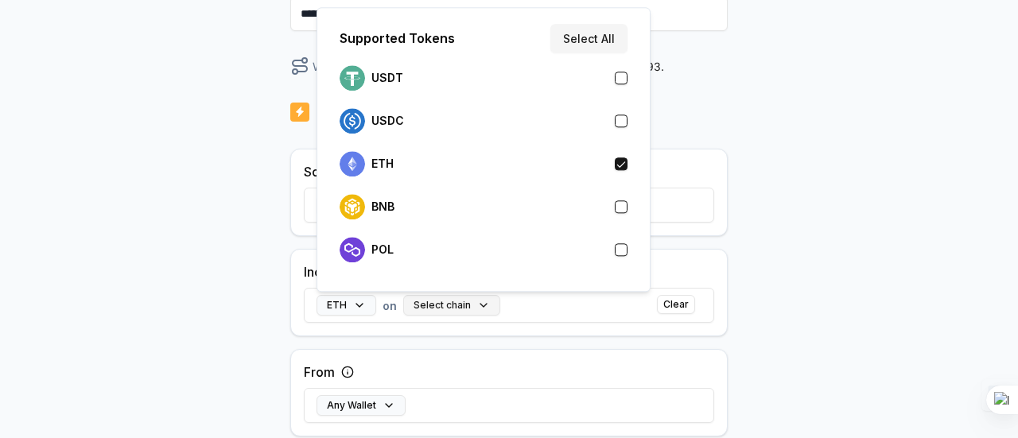
click at [476, 299] on button "Select chain" at bounding box center [451, 305] width 97 height 21
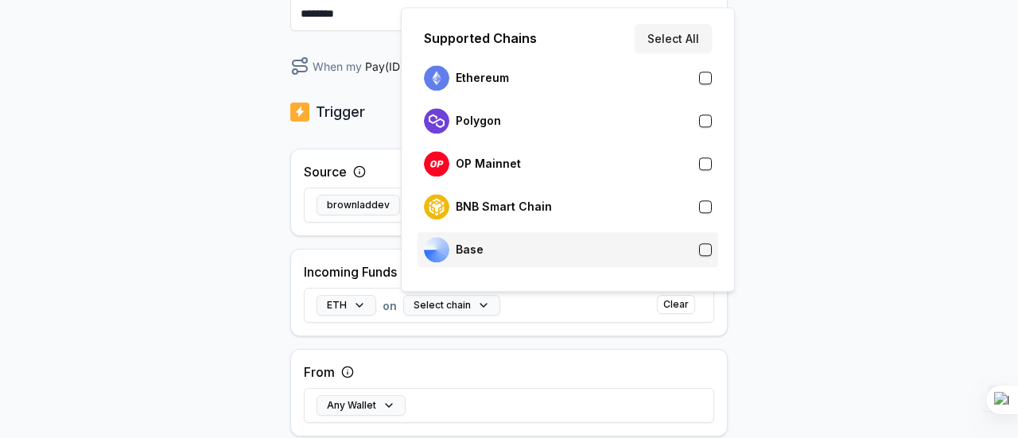
click at [582, 247] on div "Base" at bounding box center [568, 249] width 288 height 25
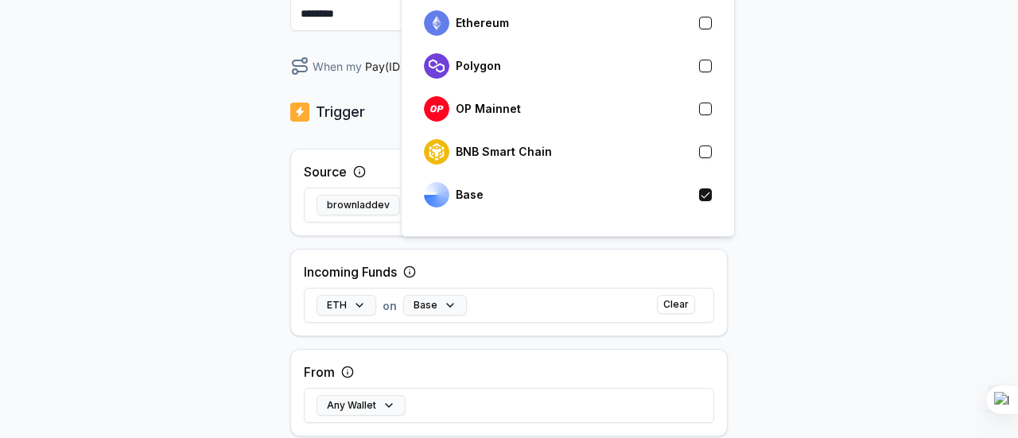
scroll to position [310, 0]
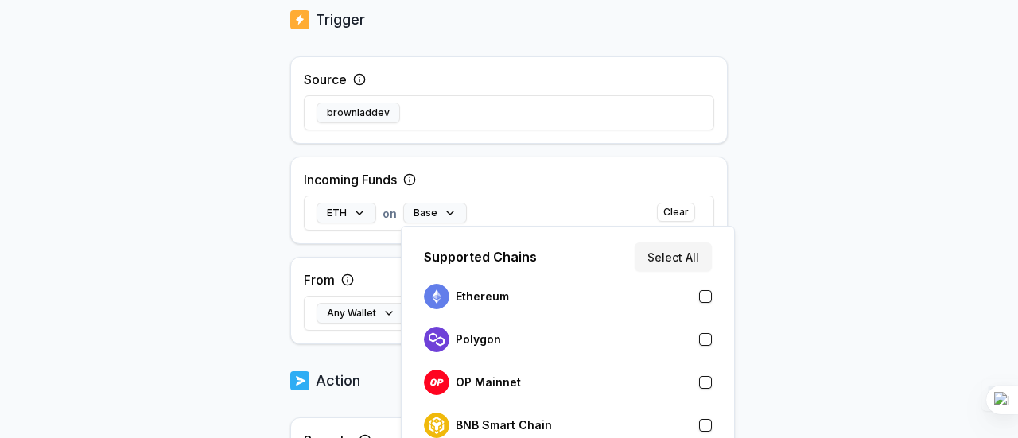
click at [559, 209] on div "ETH on Base Clear" at bounding box center [509, 213] width 411 height 46
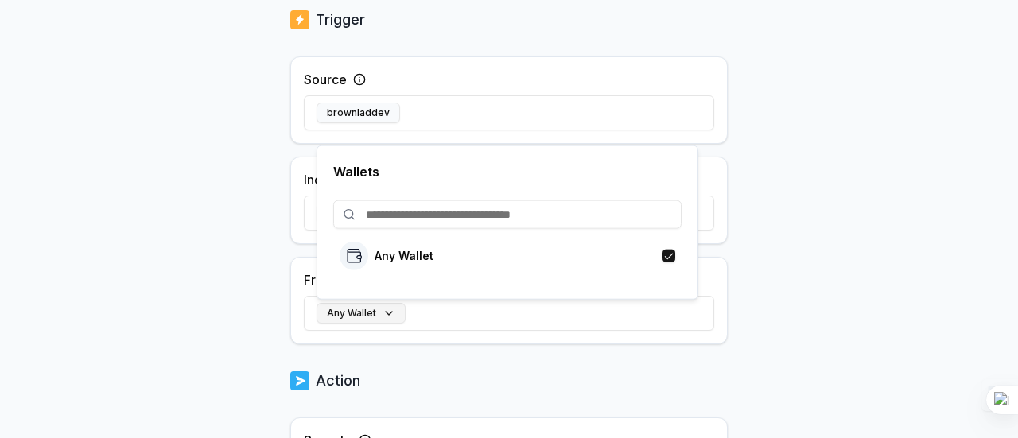
click at [385, 316] on button "Any Wallet" at bounding box center [361, 313] width 89 height 21
click at [385, 329] on div "Any Wallet" at bounding box center [509, 313] width 411 height 46
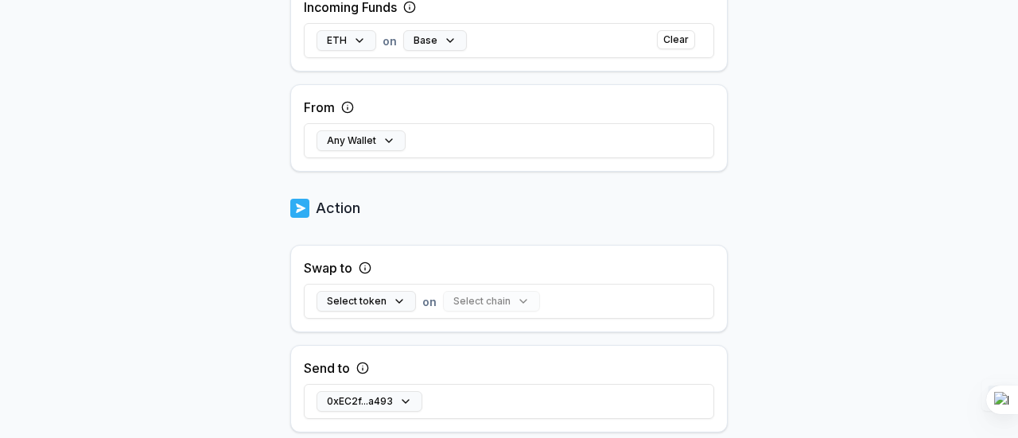
scroll to position [484, 0]
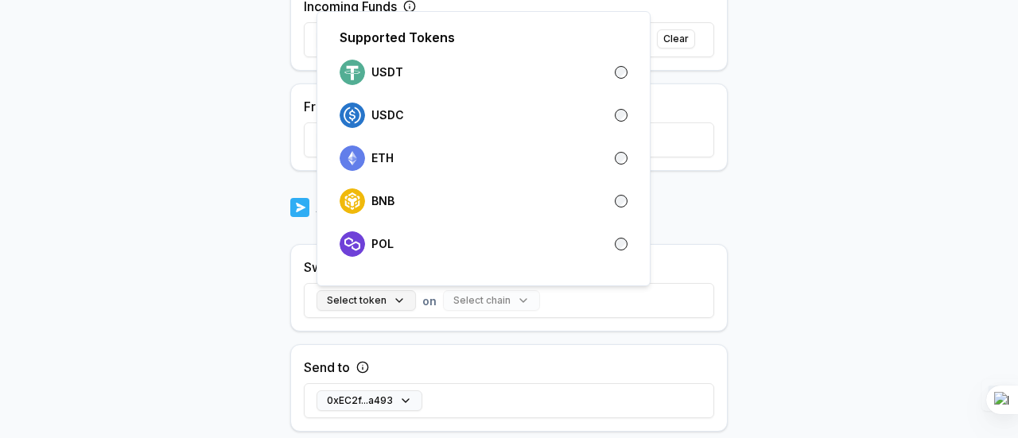
click at [403, 308] on button "Select token" at bounding box center [366, 300] width 99 height 21
click at [490, 118] on div "USDC" at bounding box center [484, 115] width 288 height 25
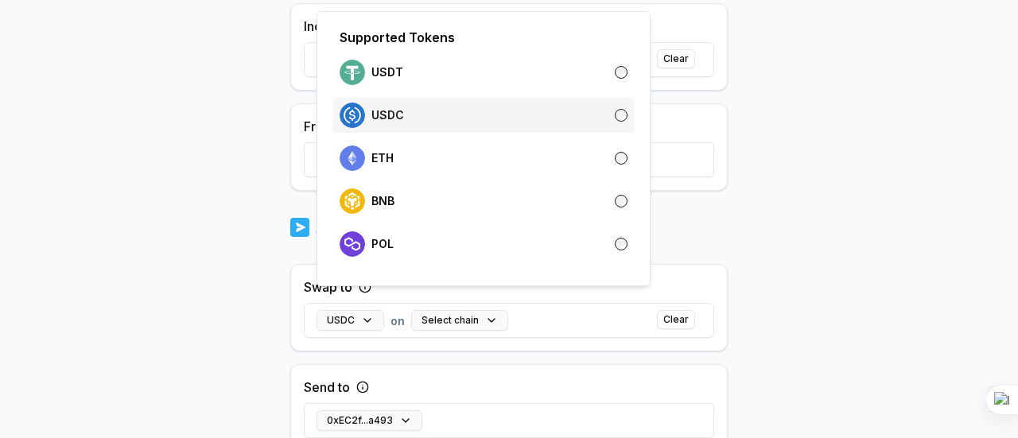
scroll to position [503, 0]
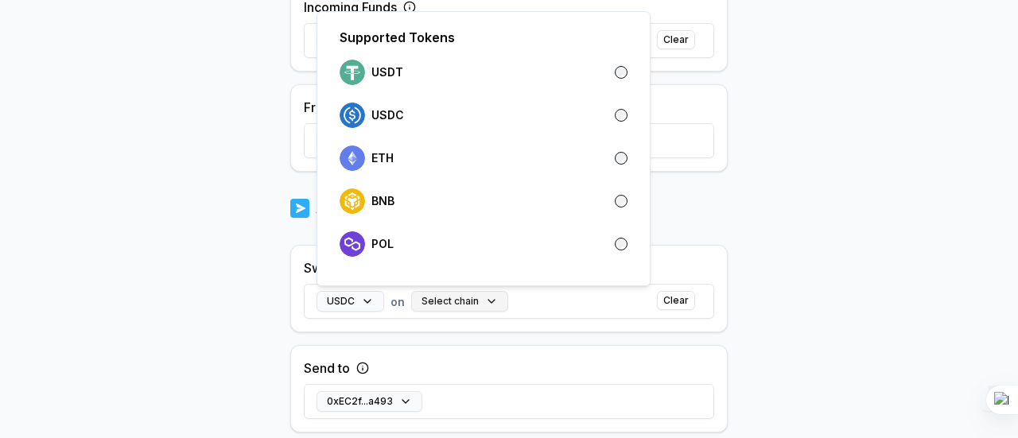
click at [483, 303] on button "Select chain" at bounding box center [459, 301] width 97 height 21
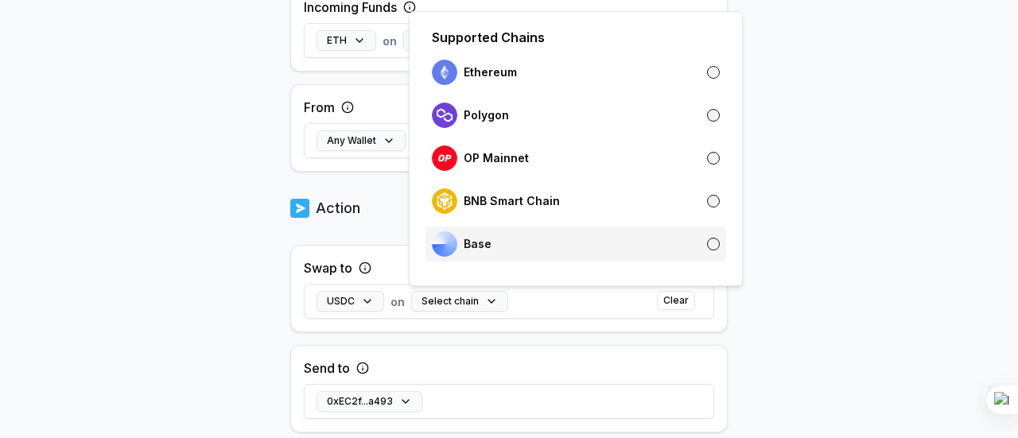
click at [516, 248] on div "Base" at bounding box center [576, 244] width 288 height 25
click at [479, 346] on div "Send to 0xEC2f...a493" at bounding box center [509, 389] width 438 height 88
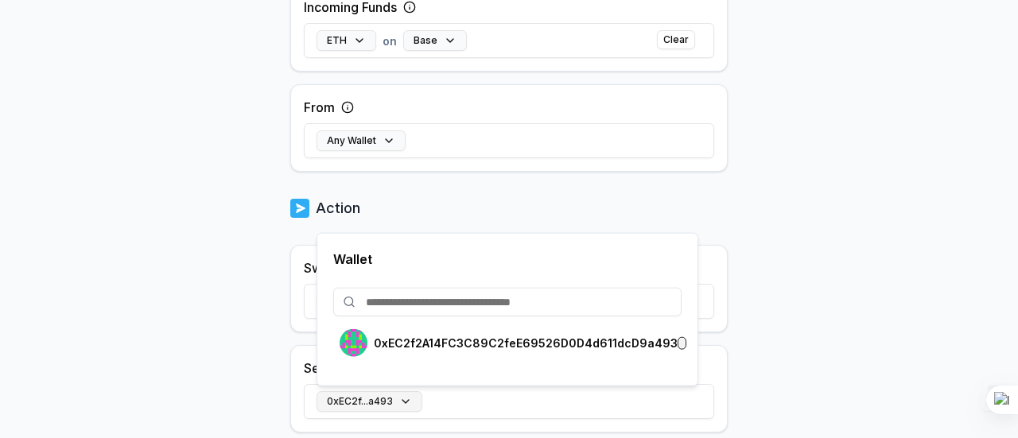
click at [407, 395] on button "0xEC2f...a493" at bounding box center [370, 401] width 106 height 21
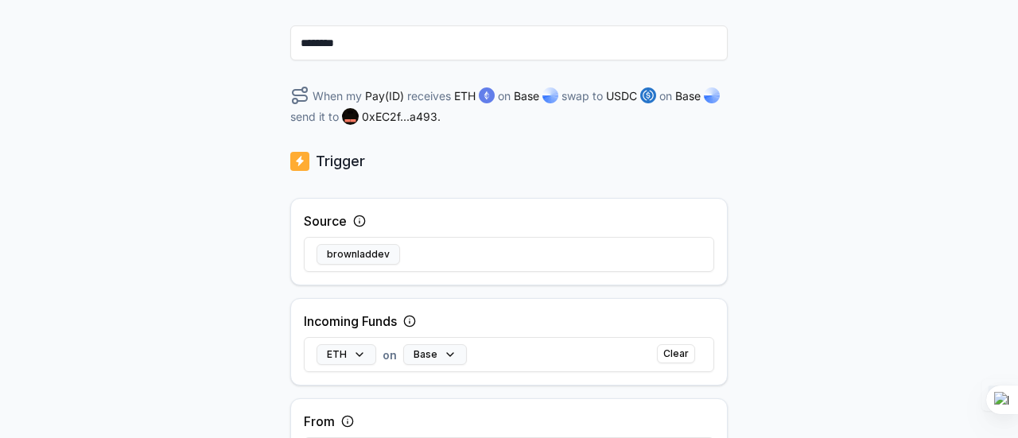
scroll to position [188, 0]
click at [361, 222] on icon at bounding box center [359, 222] width 13 height 13
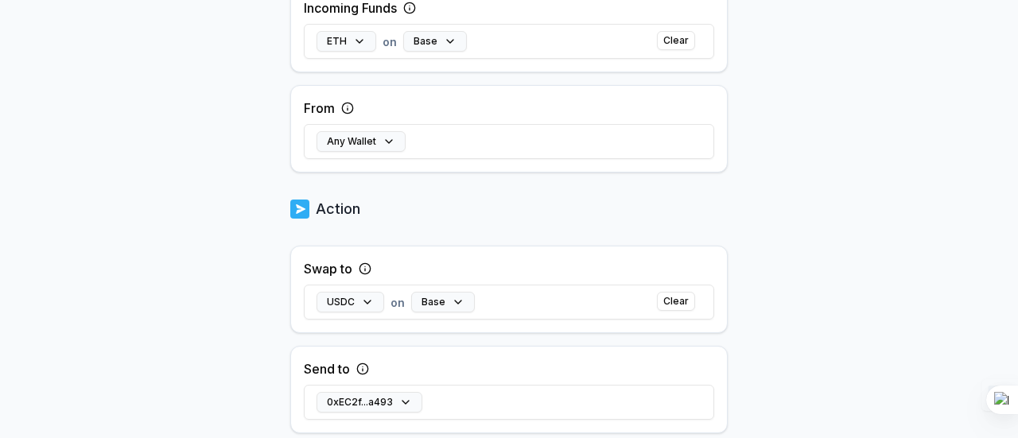
scroll to position [604, 0]
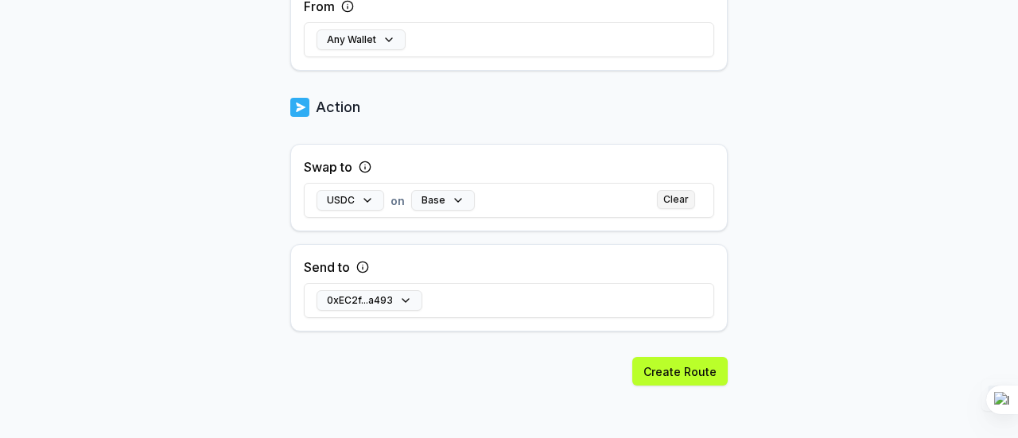
click at [665, 201] on button "Clear" at bounding box center [676, 199] width 38 height 19
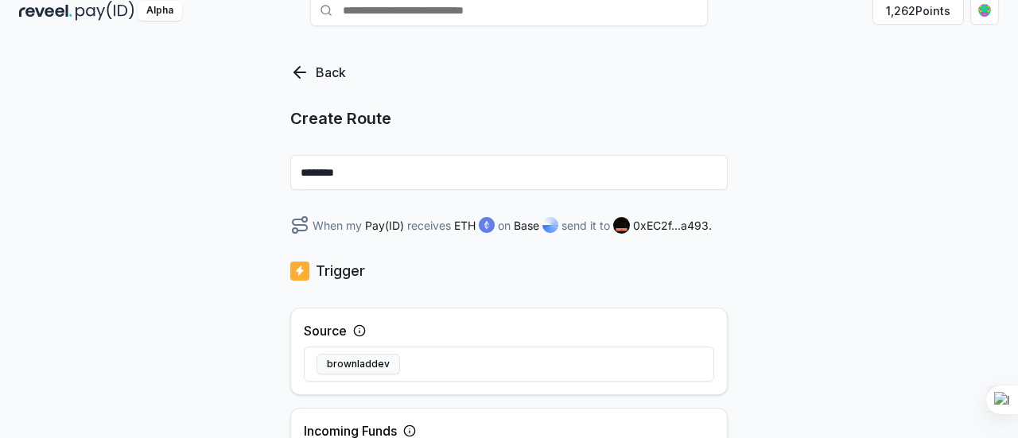
scroll to position [0, 0]
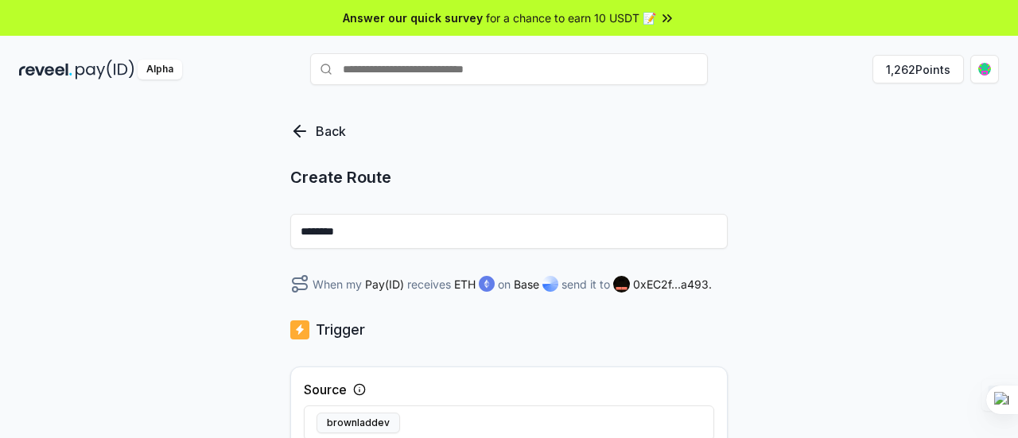
click at [298, 134] on icon at bounding box center [297, 131] width 6 height 11
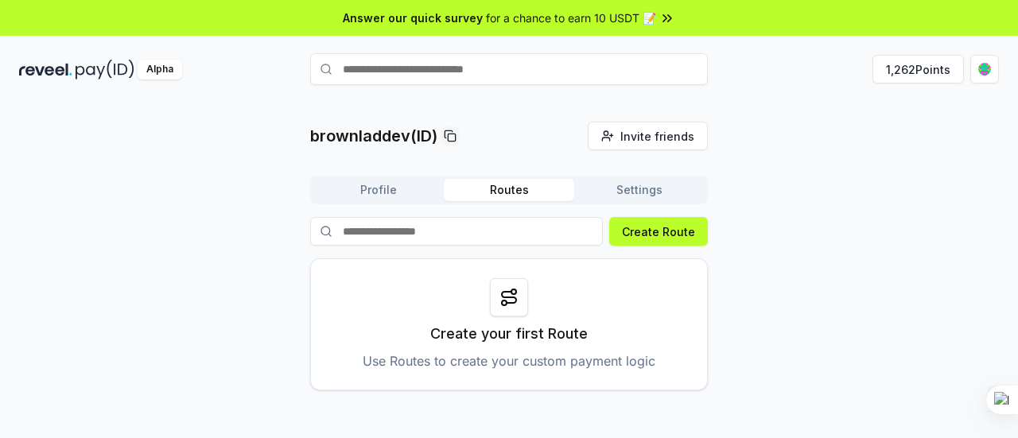
click at [664, 20] on icon at bounding box center [668, 18] width 16 height 16
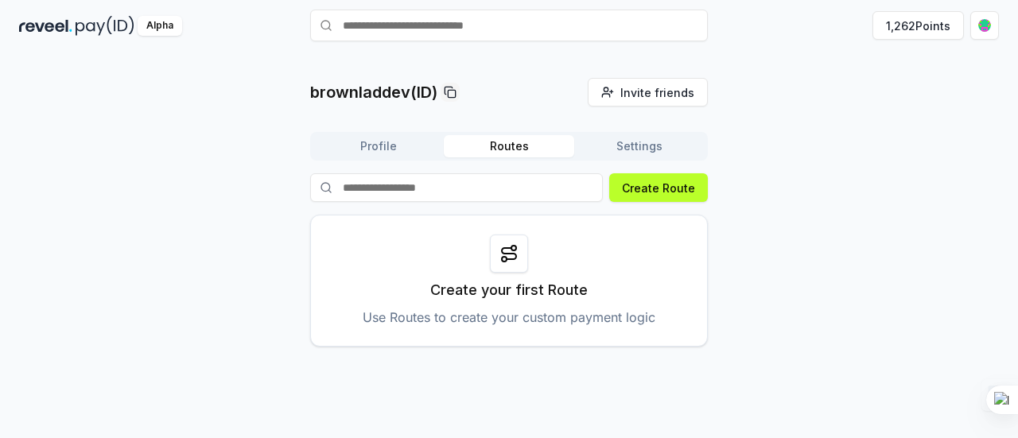
scroll to position [45, 0]
